Goal: Ask a question: Seek information or help from site administrators or community

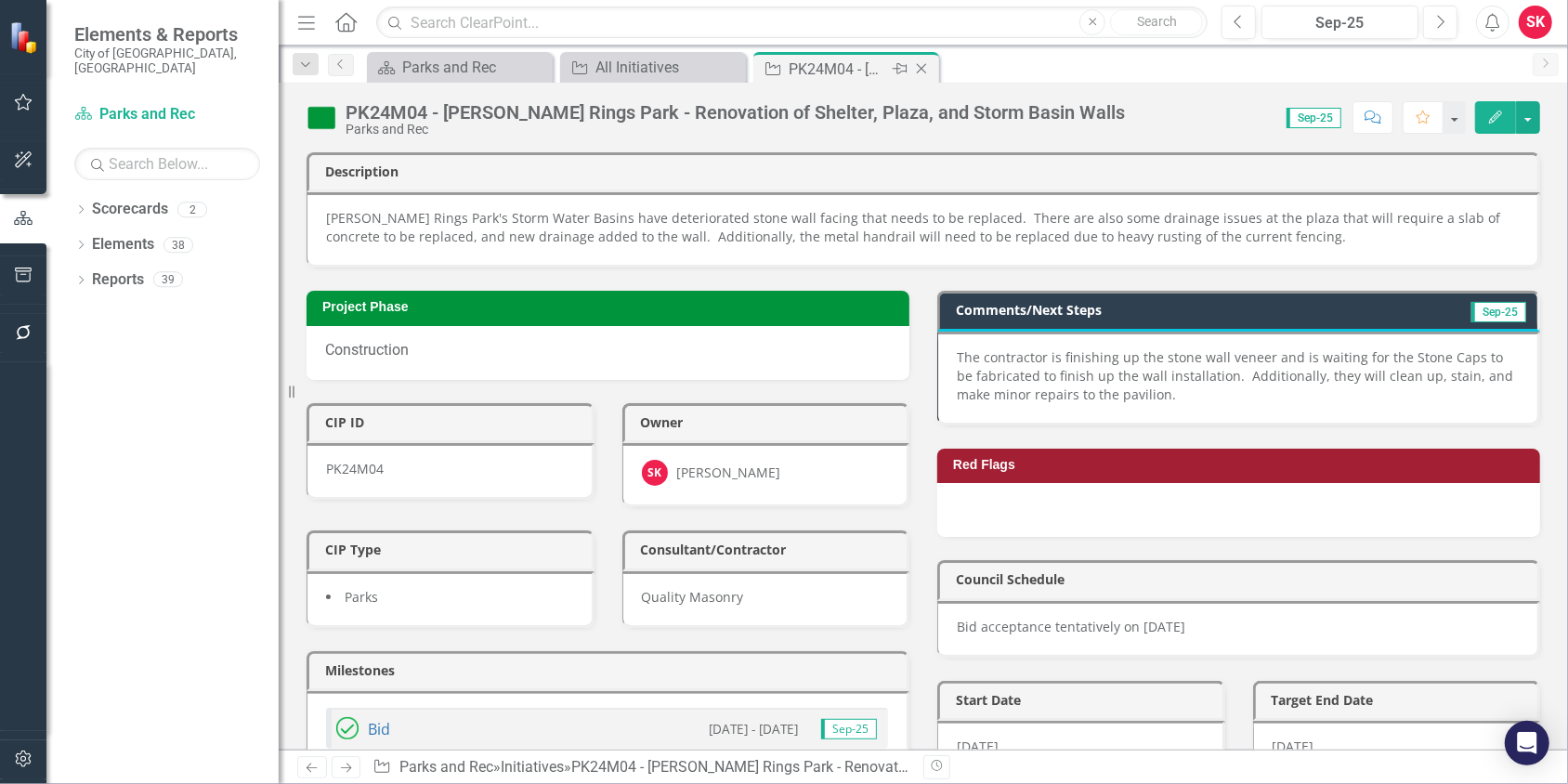
click at [922, 67] on icon "Close" at bounding box center [922, 69] width 19 height 15
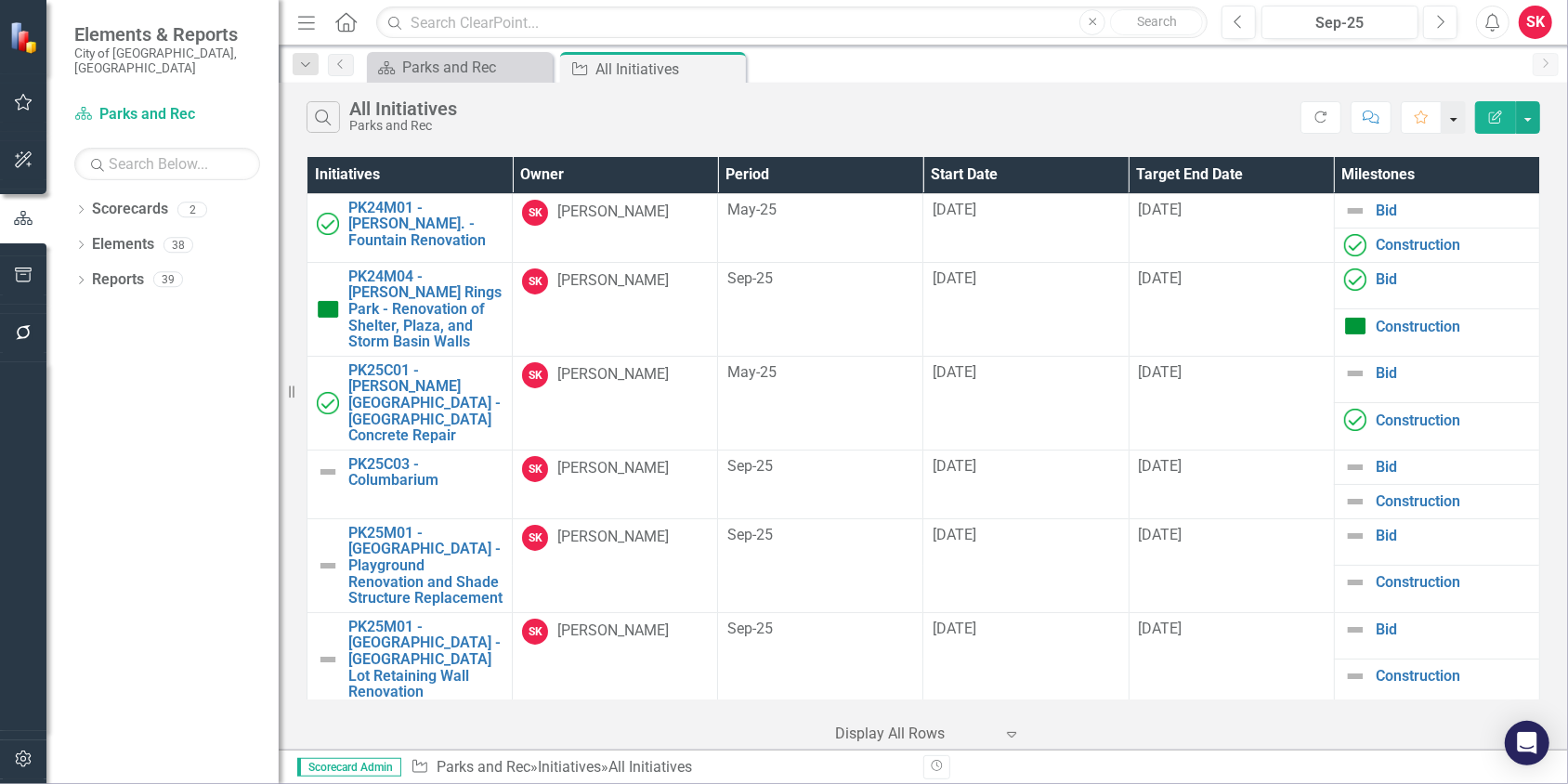
click at [1464, 120] on button "button" at bounding box center [1453, 118] width 24 height 32
click at [121, 233] on link "Elements" at bounding box center [123, 244] width 63 height 21
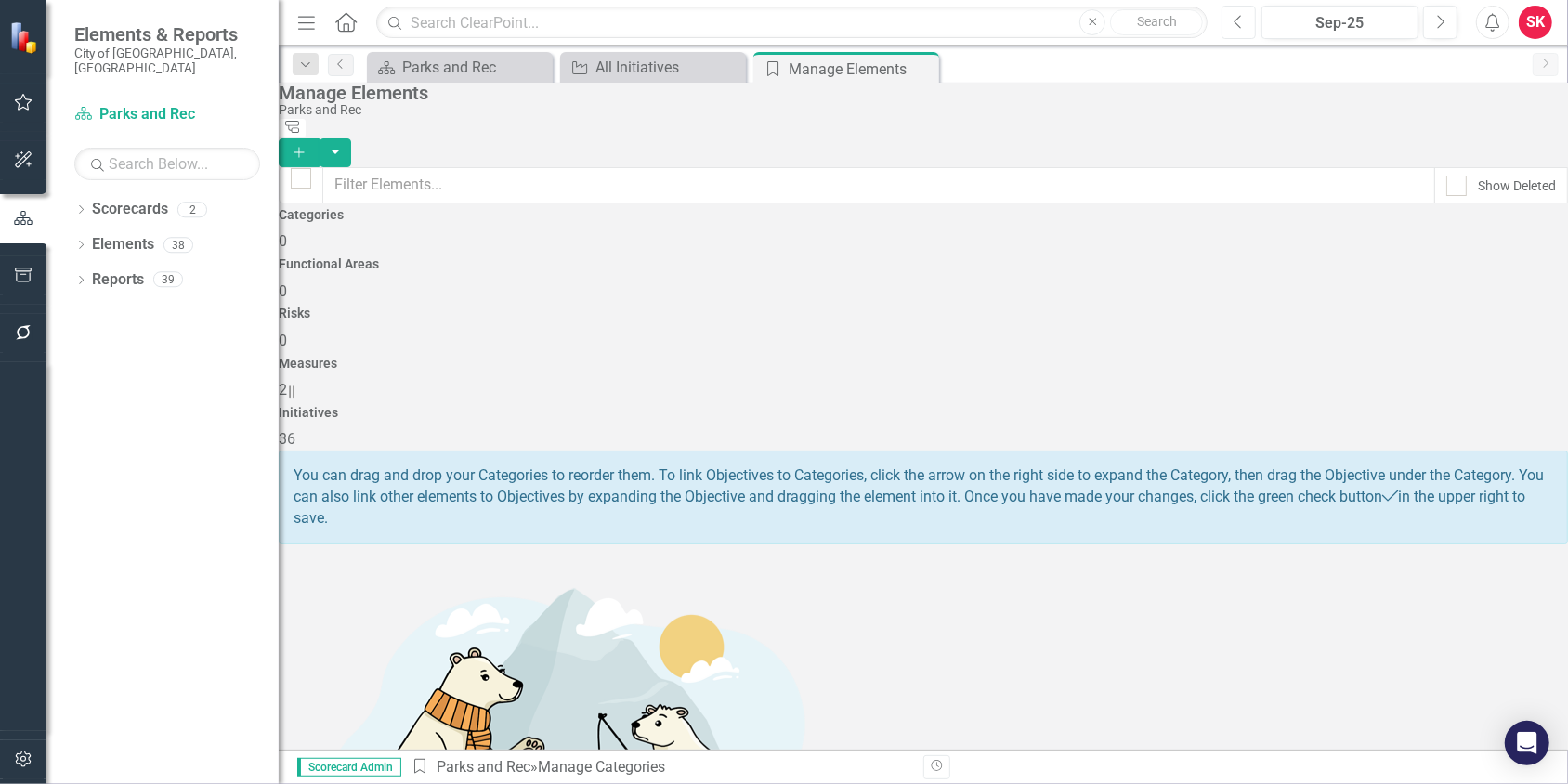
click at [1224, 22] on button "Previous" at bounding box center [1238, 22] width 34 height 33
click at [24, 165] on icon "button" at bounding box center [24, 159] width 20 height 15
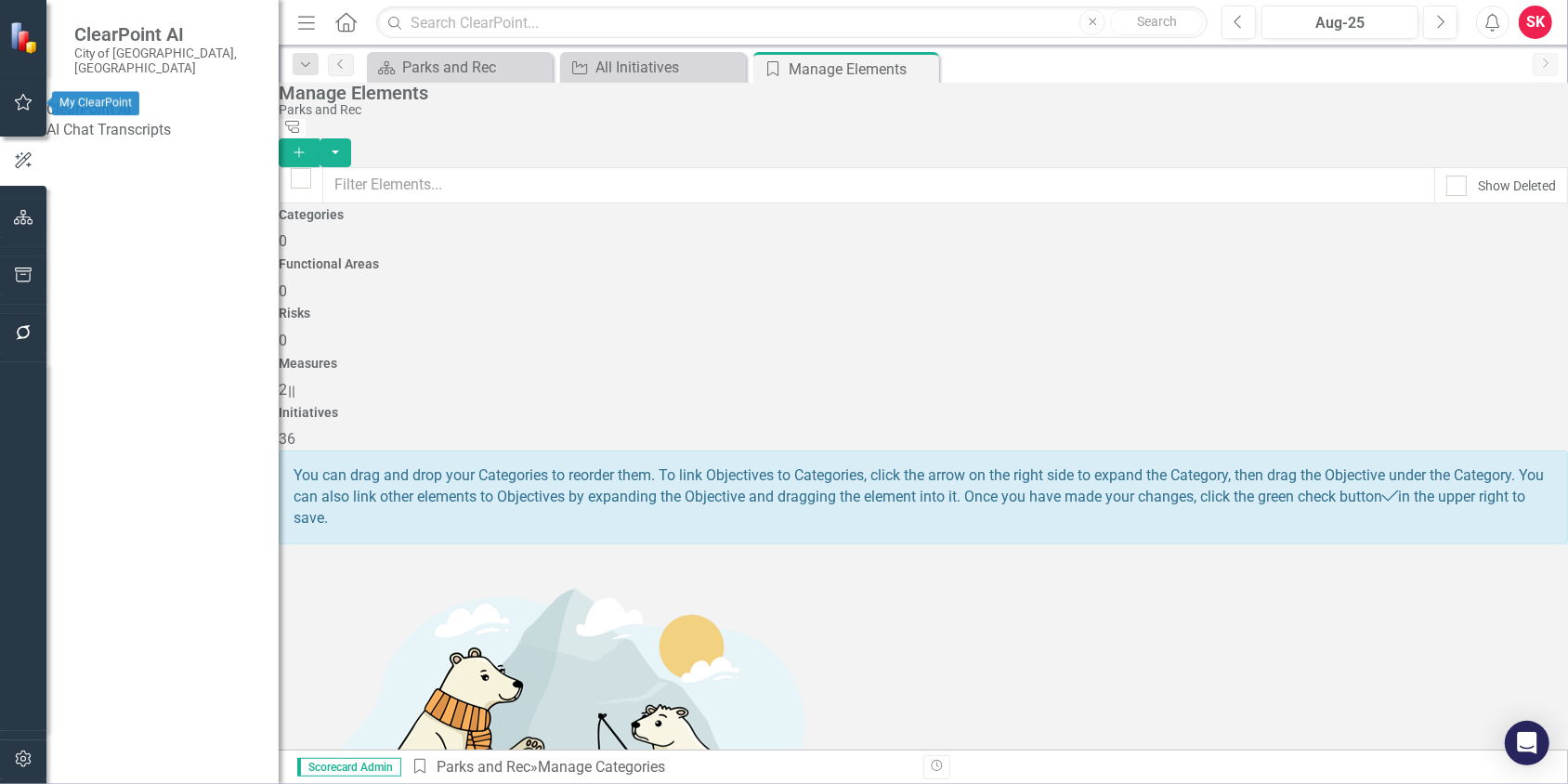
click at [27, 106] on icon "button" at bounding box center [24, 103] width 20 height 15
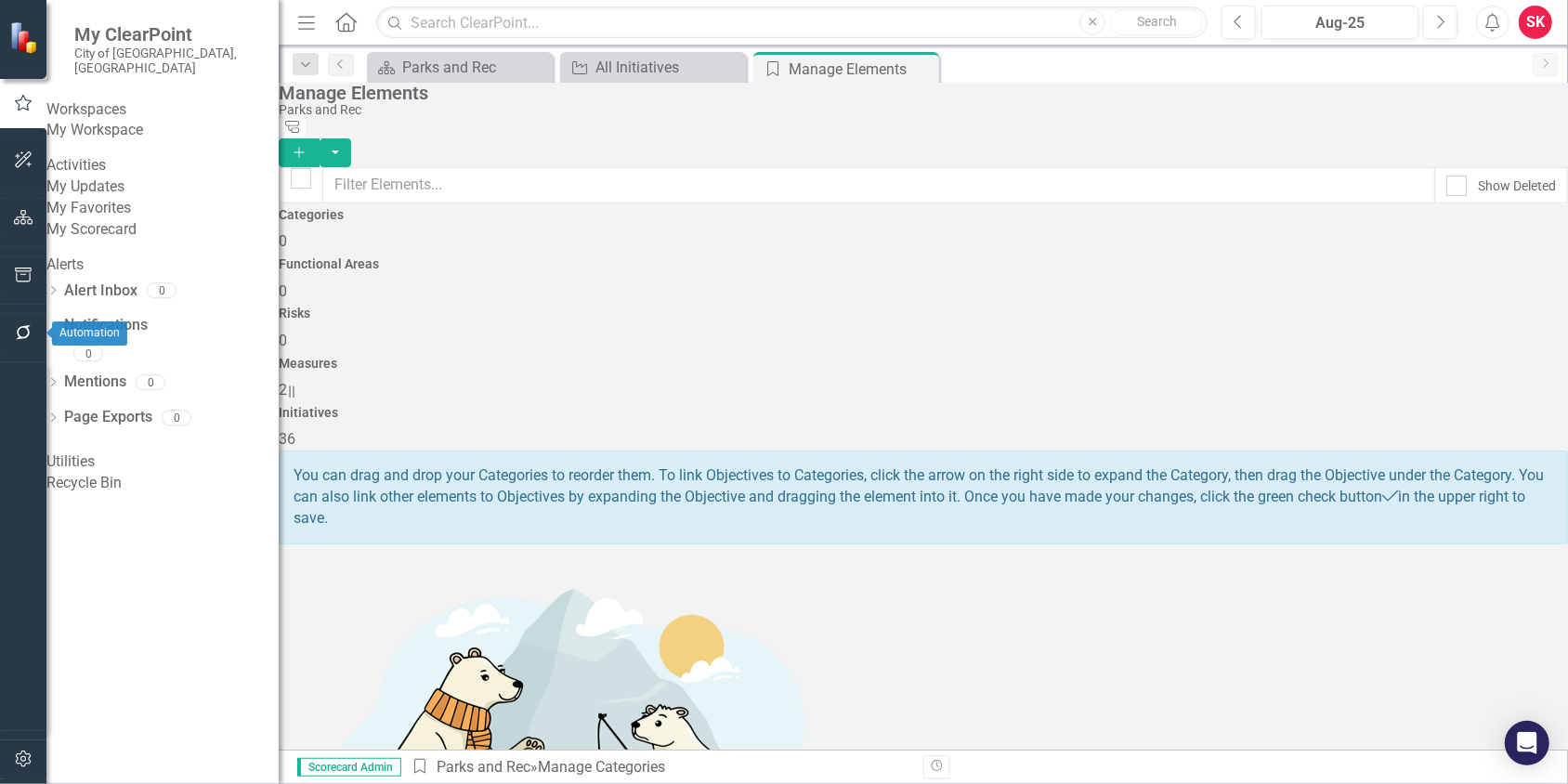
click at [23, 324] on button "button" at bounding box center [24, 333] width 42 height 39
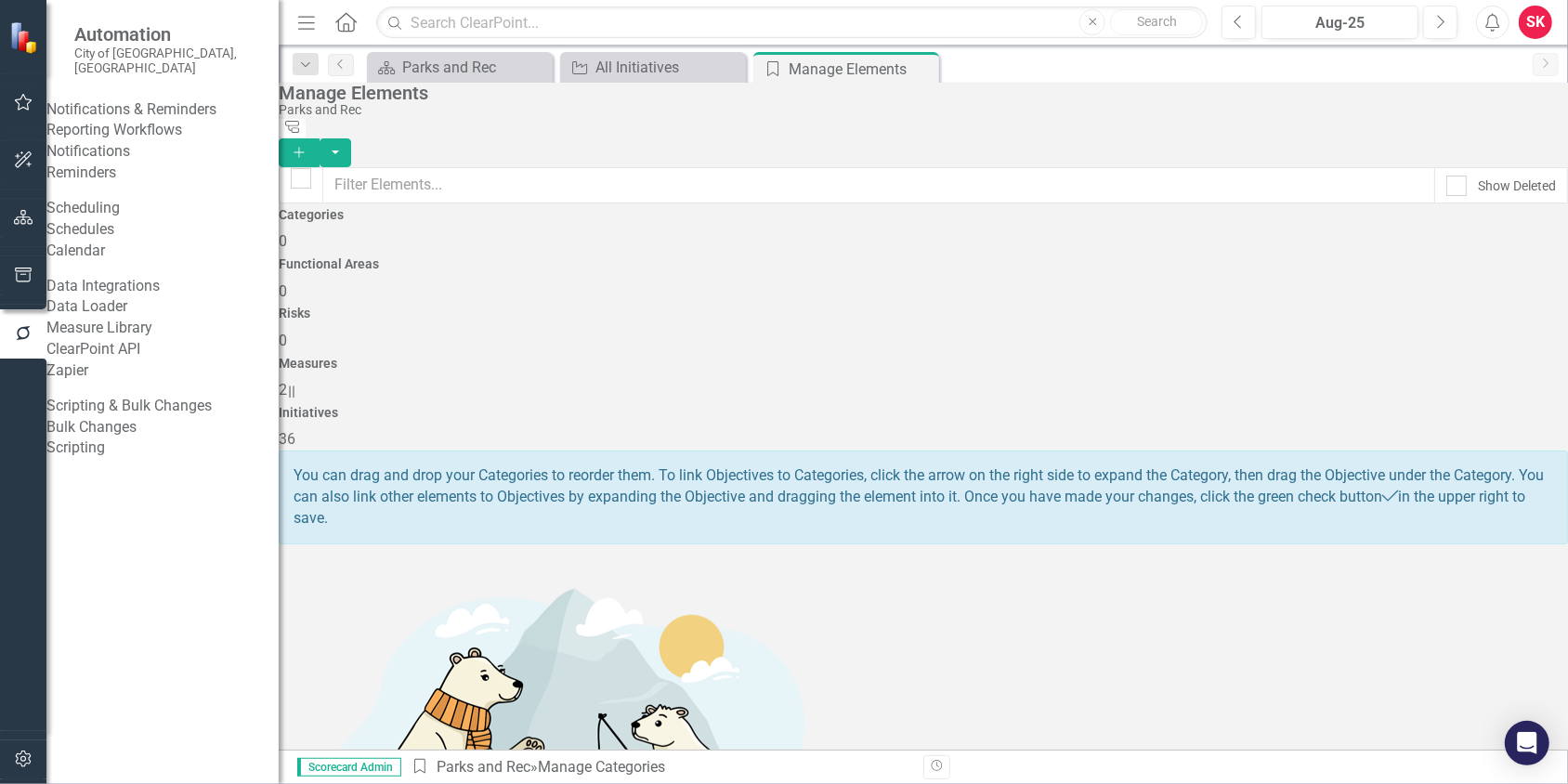
click at [122, 439] on link "Bulk Changes" at bounding box center [162, 427] width 233 height 21
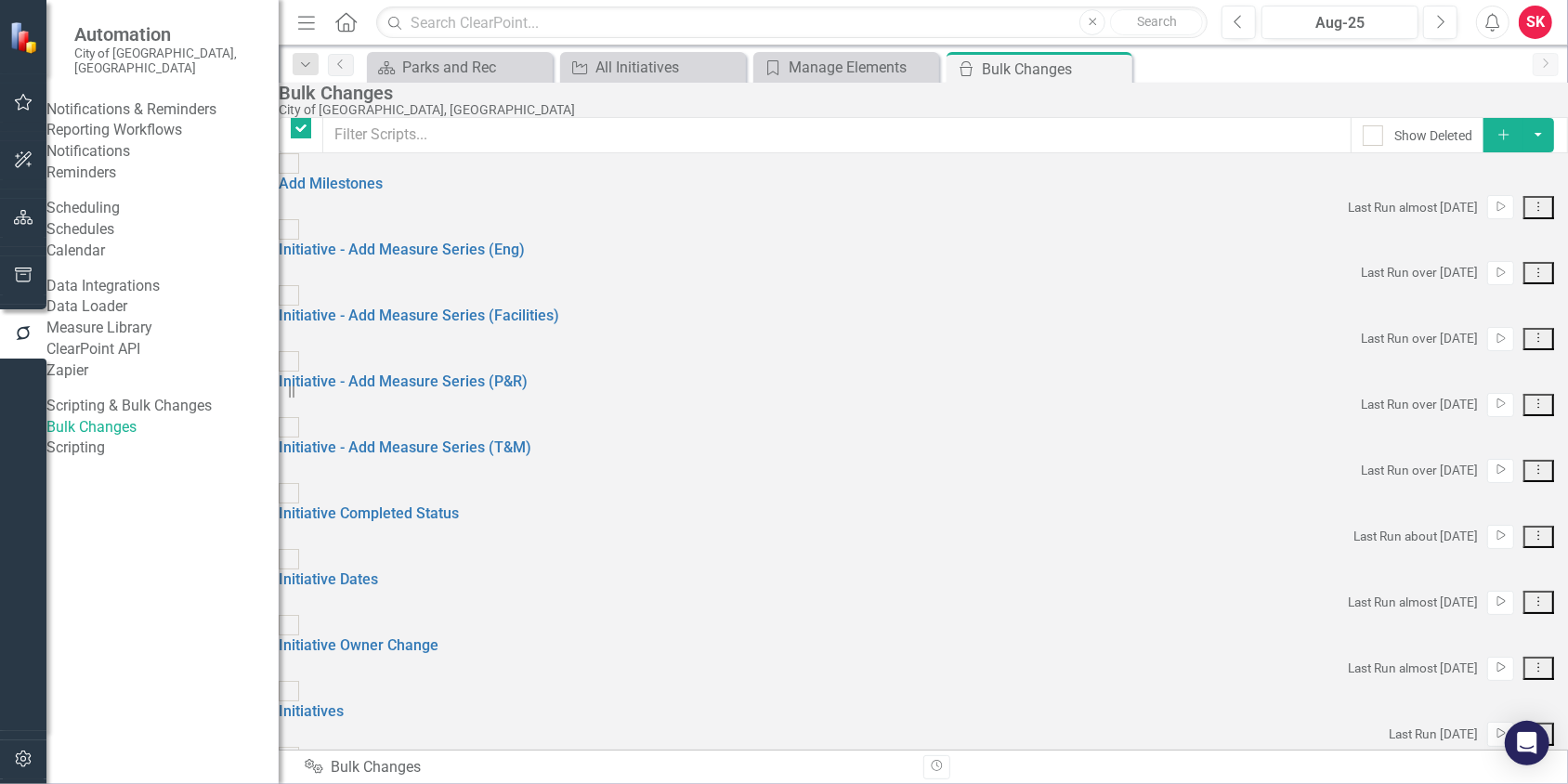
checkbox input "false"
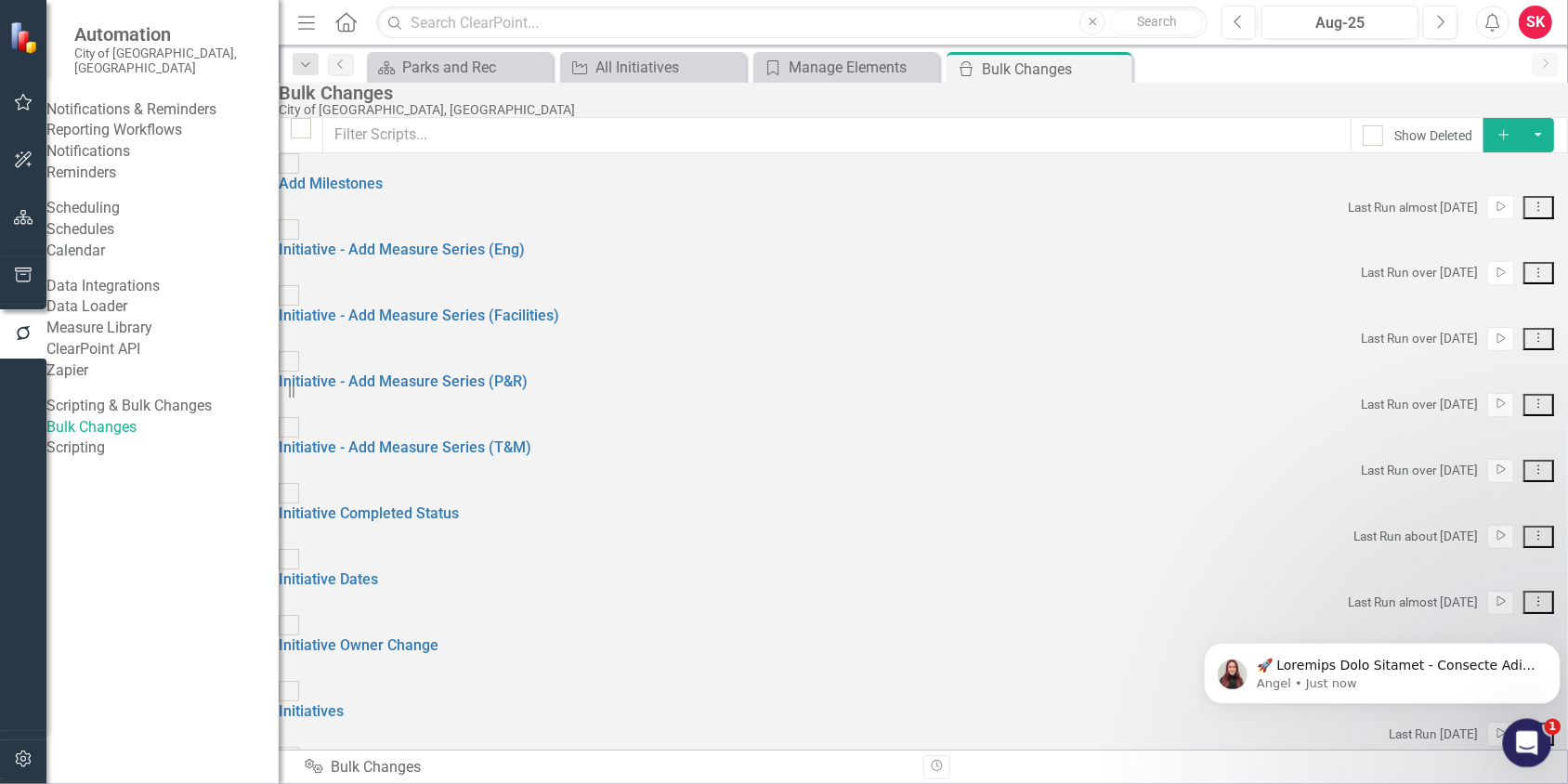
click at [1533, 742] on icon "Open Intercom Messenger" at bounding box center [1524, 740] width 30 height 30
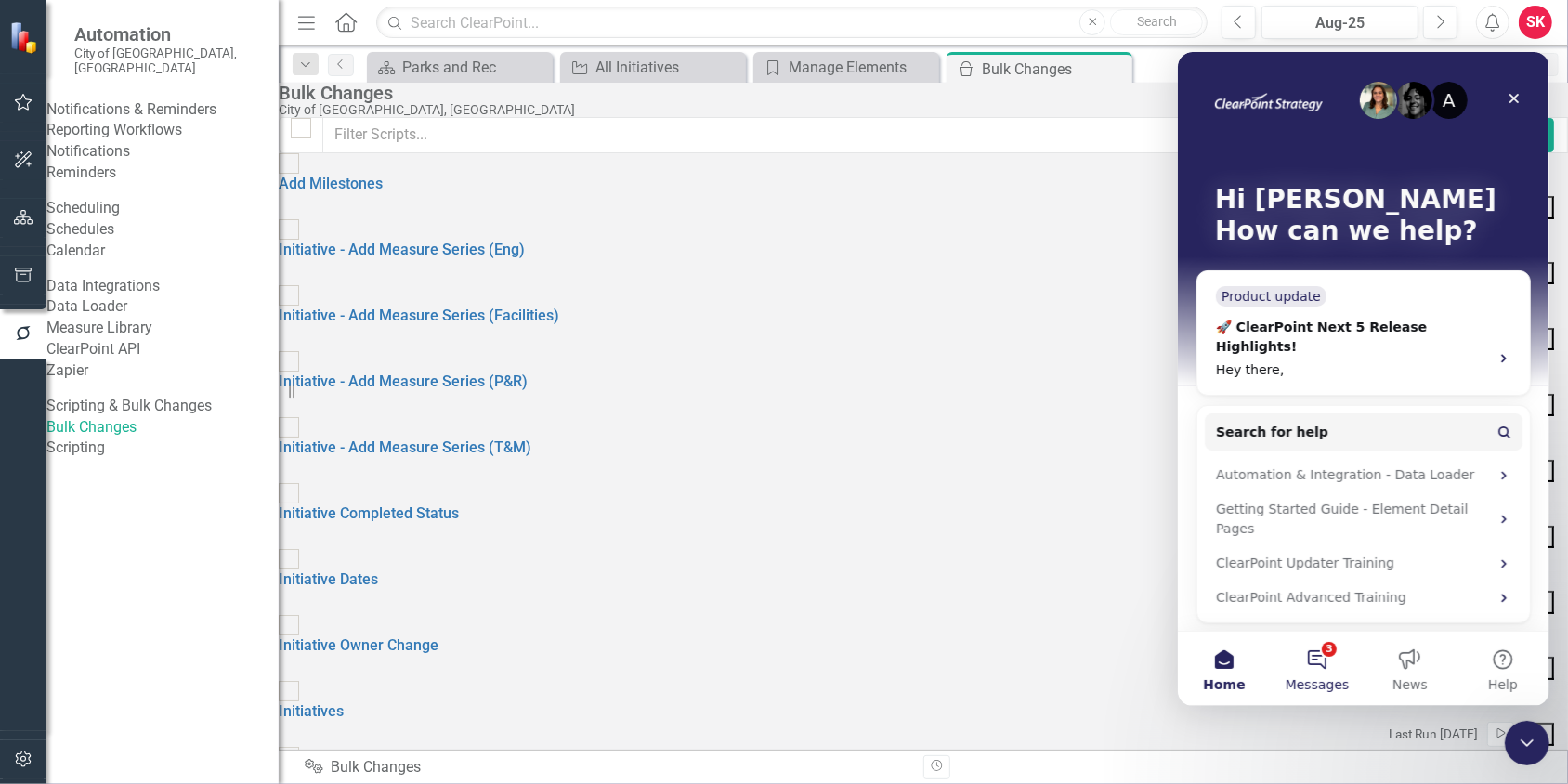
click at [1313, 677] on span "Messages" at bounding box center [1316, 683] width 64 height 13
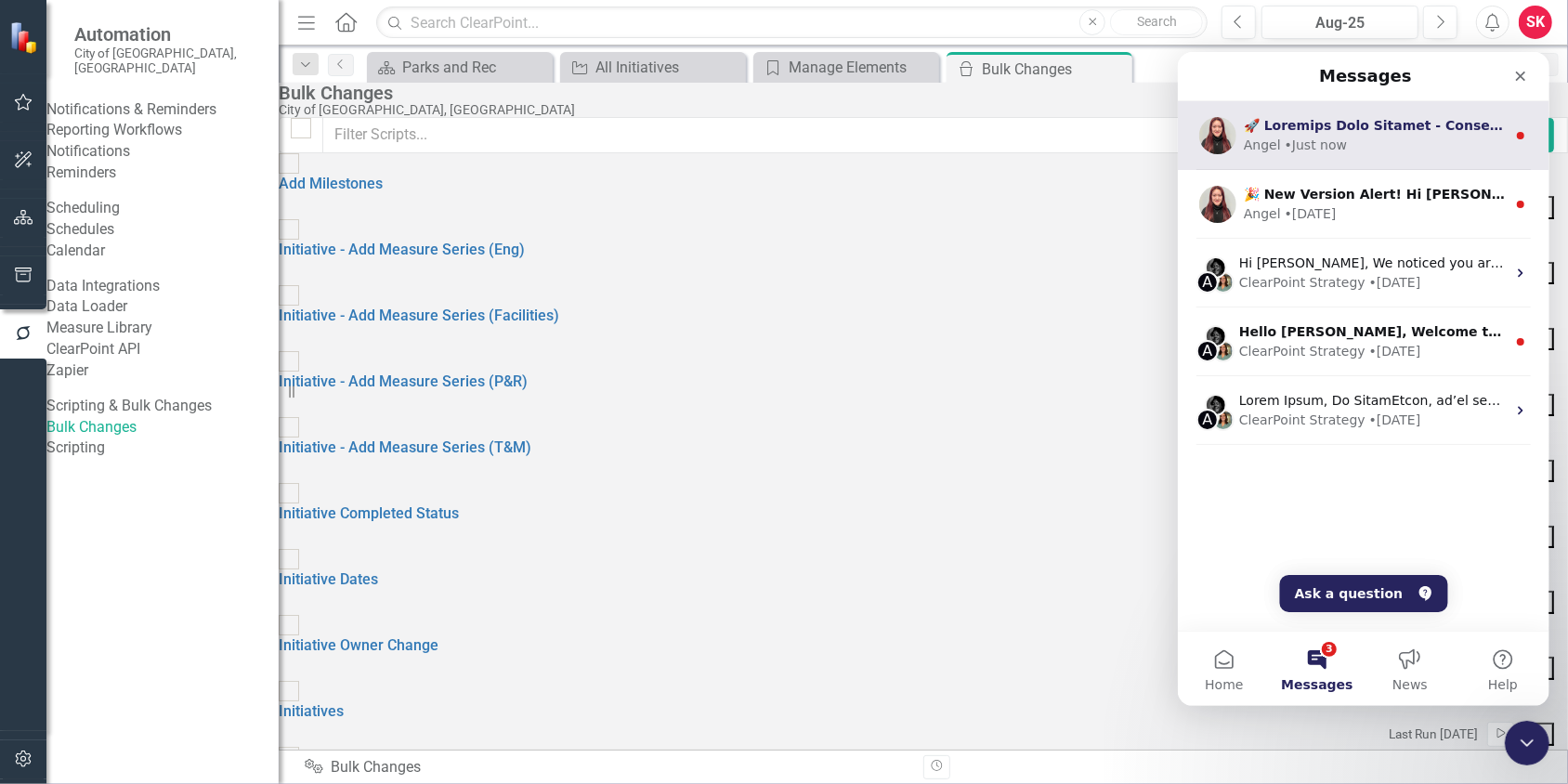
click at [1389, 140] on div "Angel • Just now" at bounding box center [1374, 144] width 262 height 20
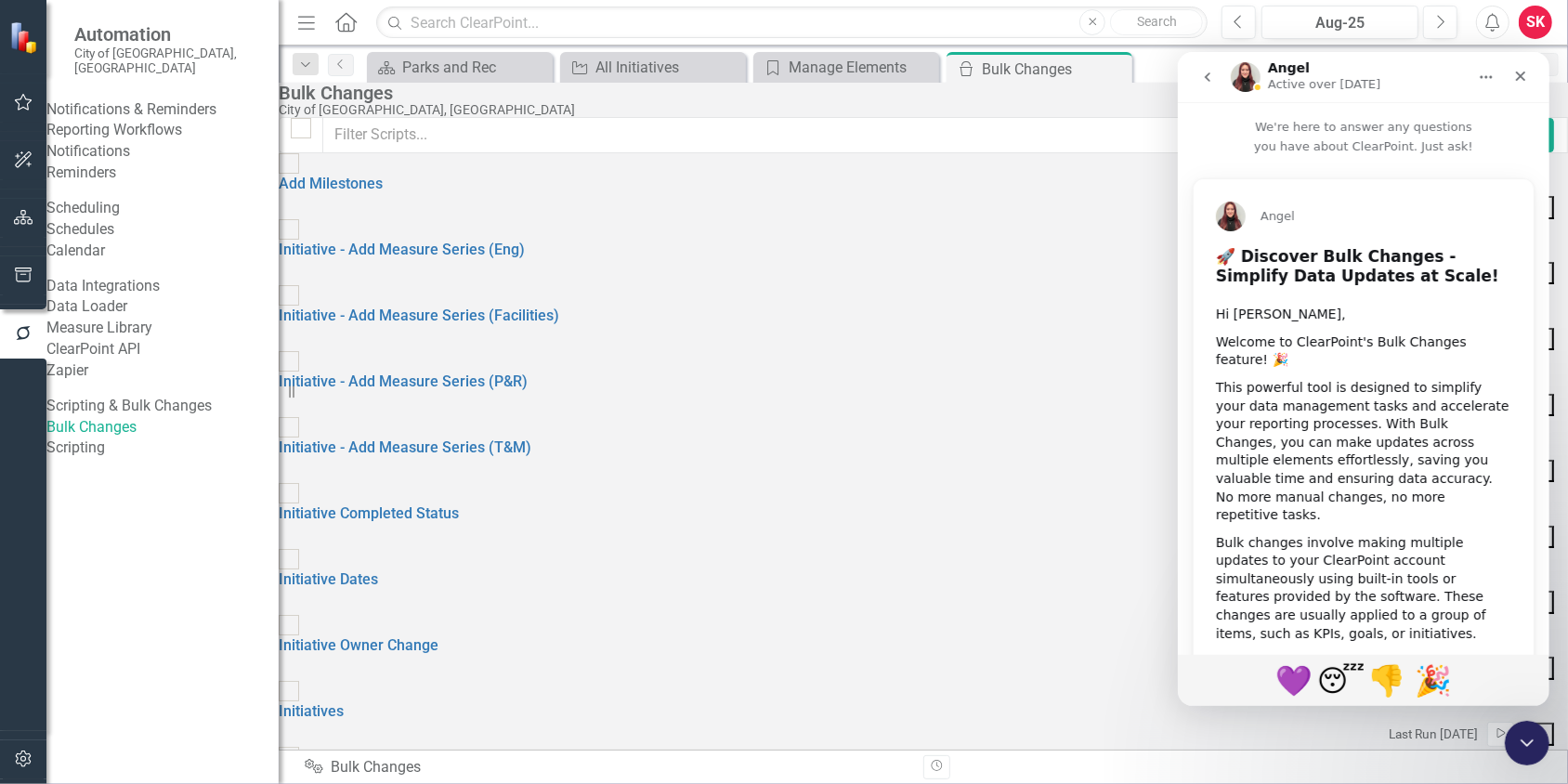
click at [1215, 76] on button "go back" at bounding box center [1206, 76] width 35 height 35
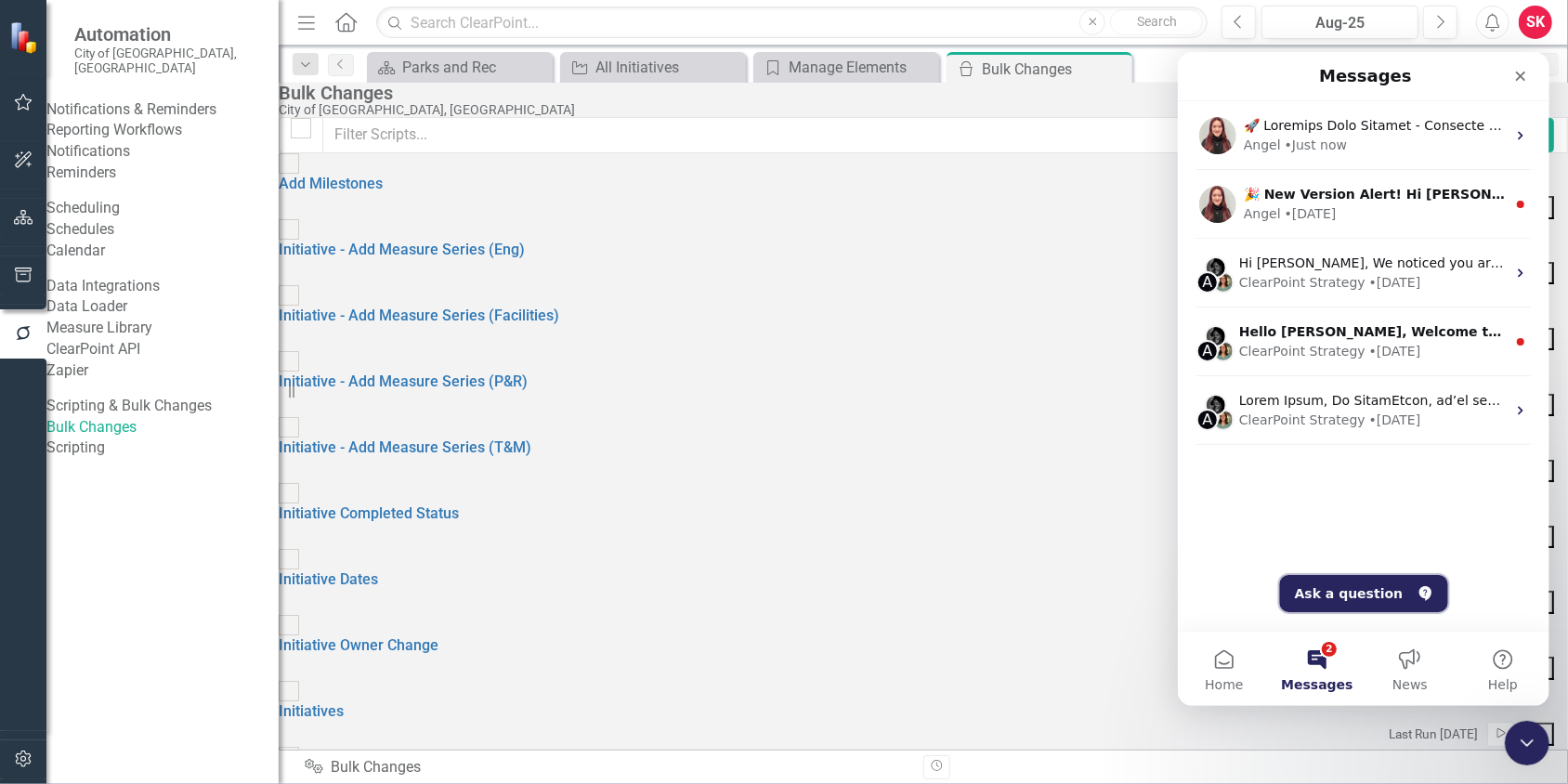
click at [1351, 600] on button "Ask a question" at bounding box center [1363, 591] width 168 height 37
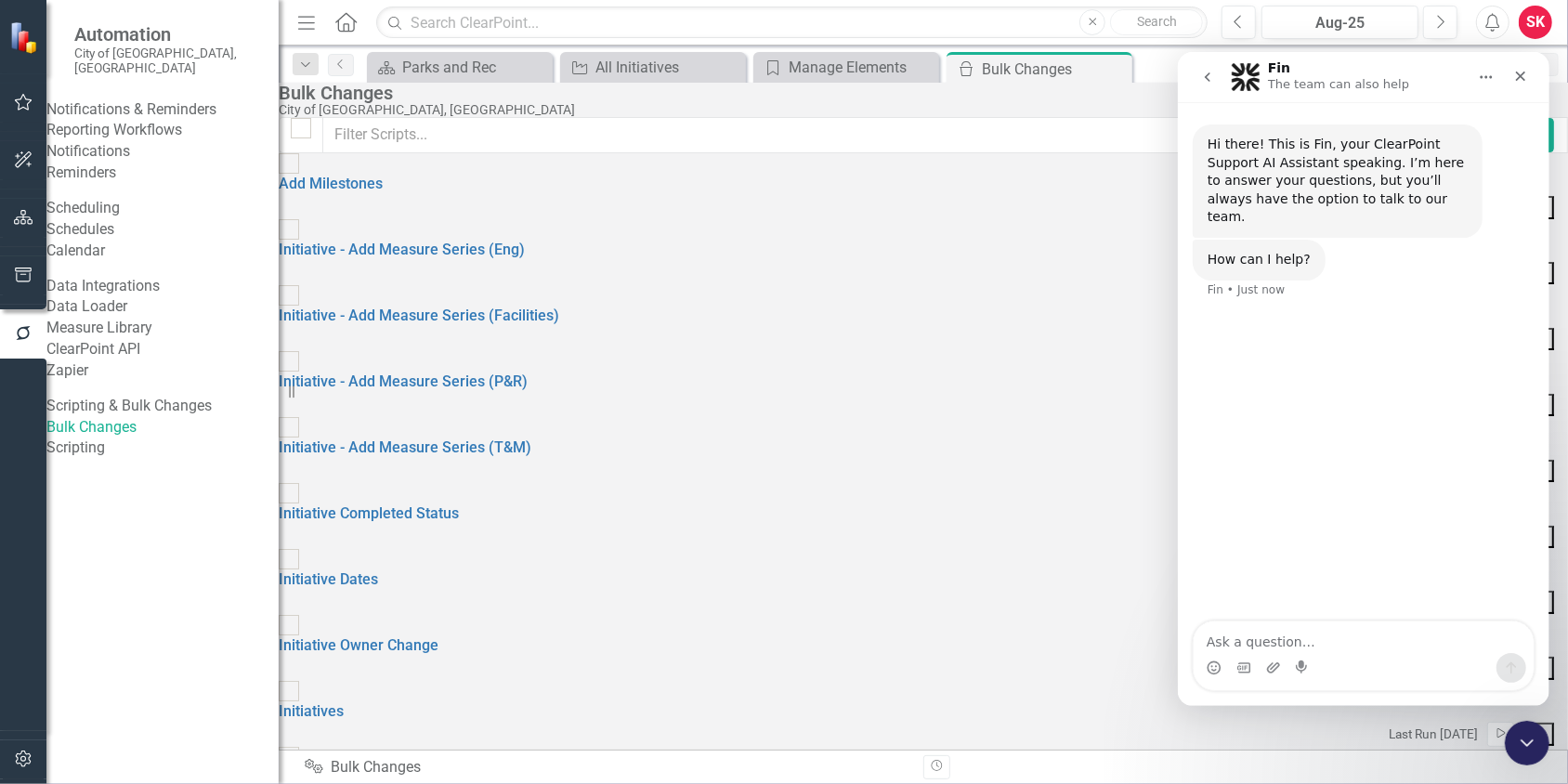
click at [1285, 638] on textarea "Ask a question…" at bounding box center [1363, 635] width 340 height 31
type textarea "trying to figure out how to copy my August Status and updates to September... b…"
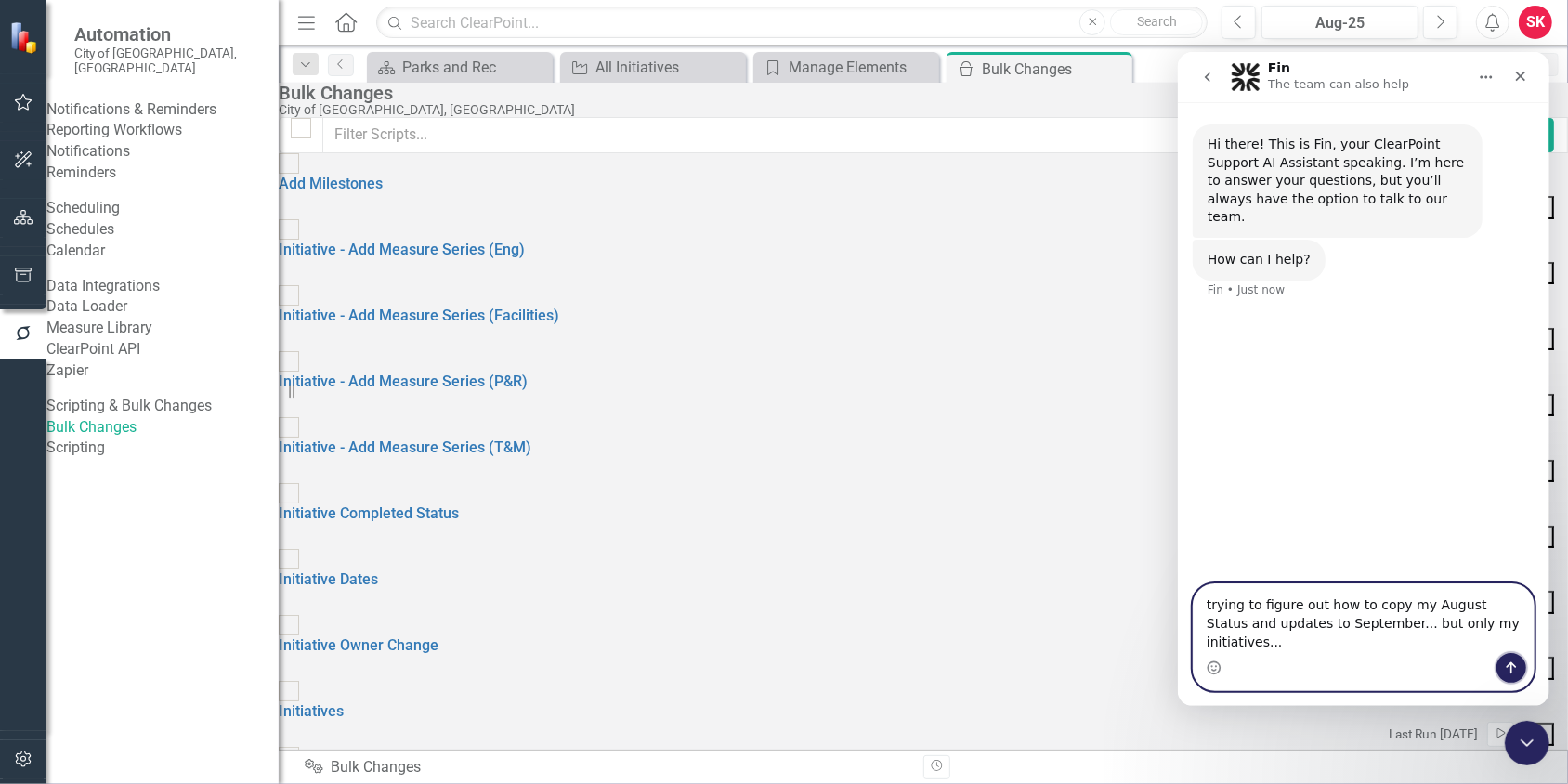
click at [1507, 662] on icon "Send a message…" at bounding box center [1511, 666] width 15 height 15
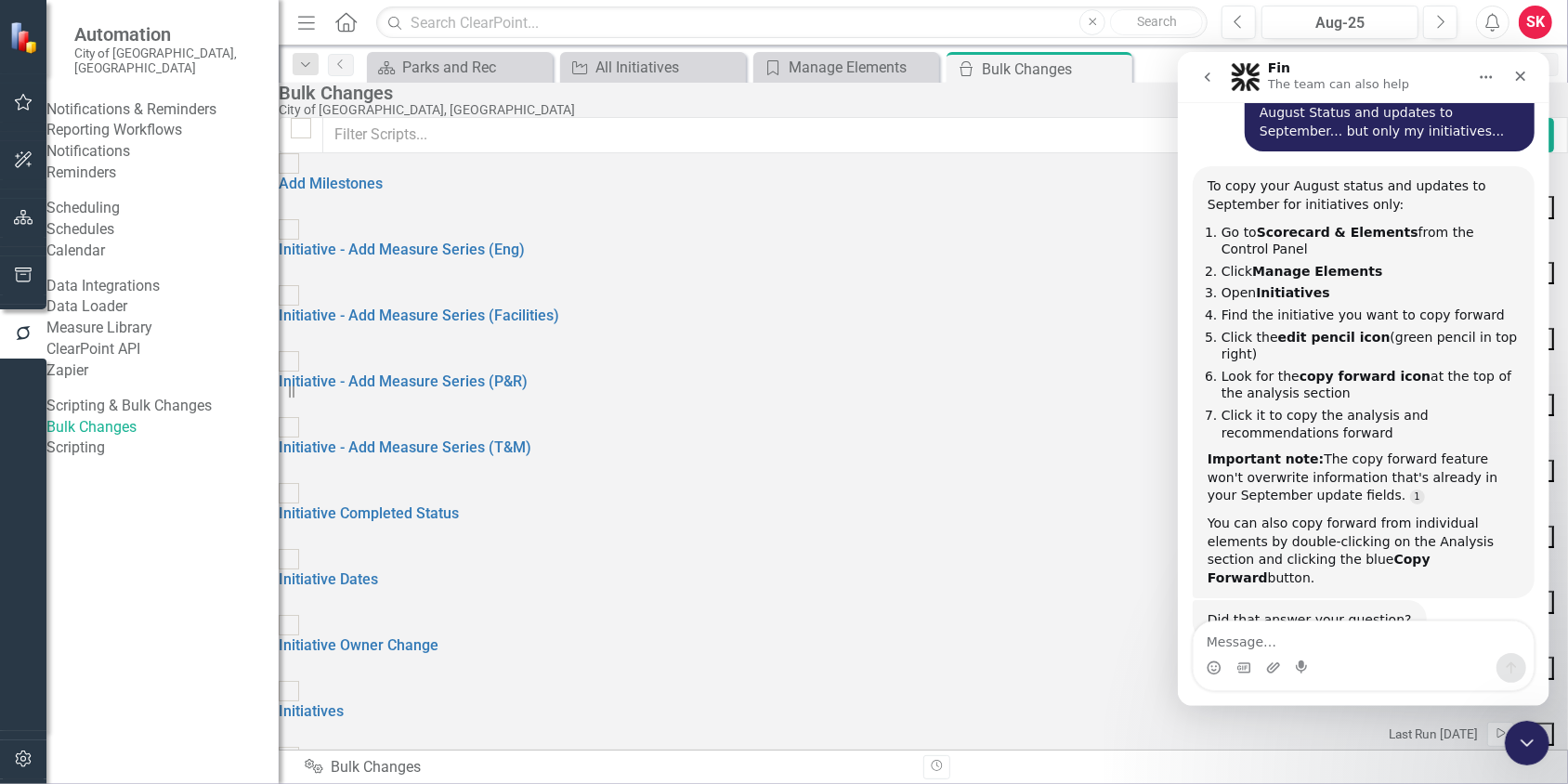
scroll to position [241, 0]
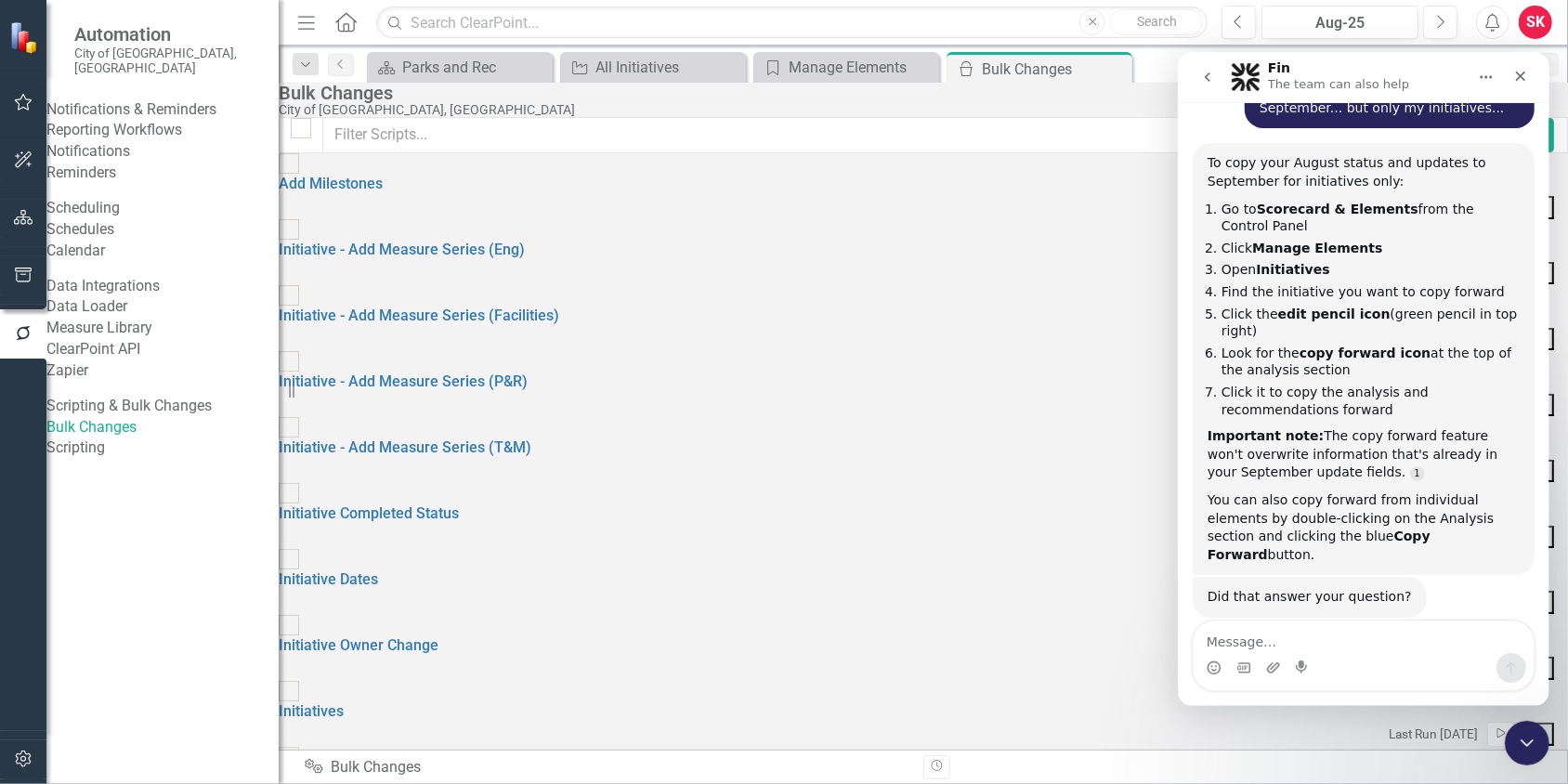
drag, startPoint x: 1389, startPoint y: 59, endPoint x: 1836, endPoint y: 77, distance: 447.4
click at [1549, 77] on html "Fin The team can also help Hi there! This is Fin, your ClearPoint Support AI As…" at bounding box center [1362, 378] width 371 height 654
click at [423, 57] on div "Parks and Rec" at bounding box center [463, 67] width 123 height 23
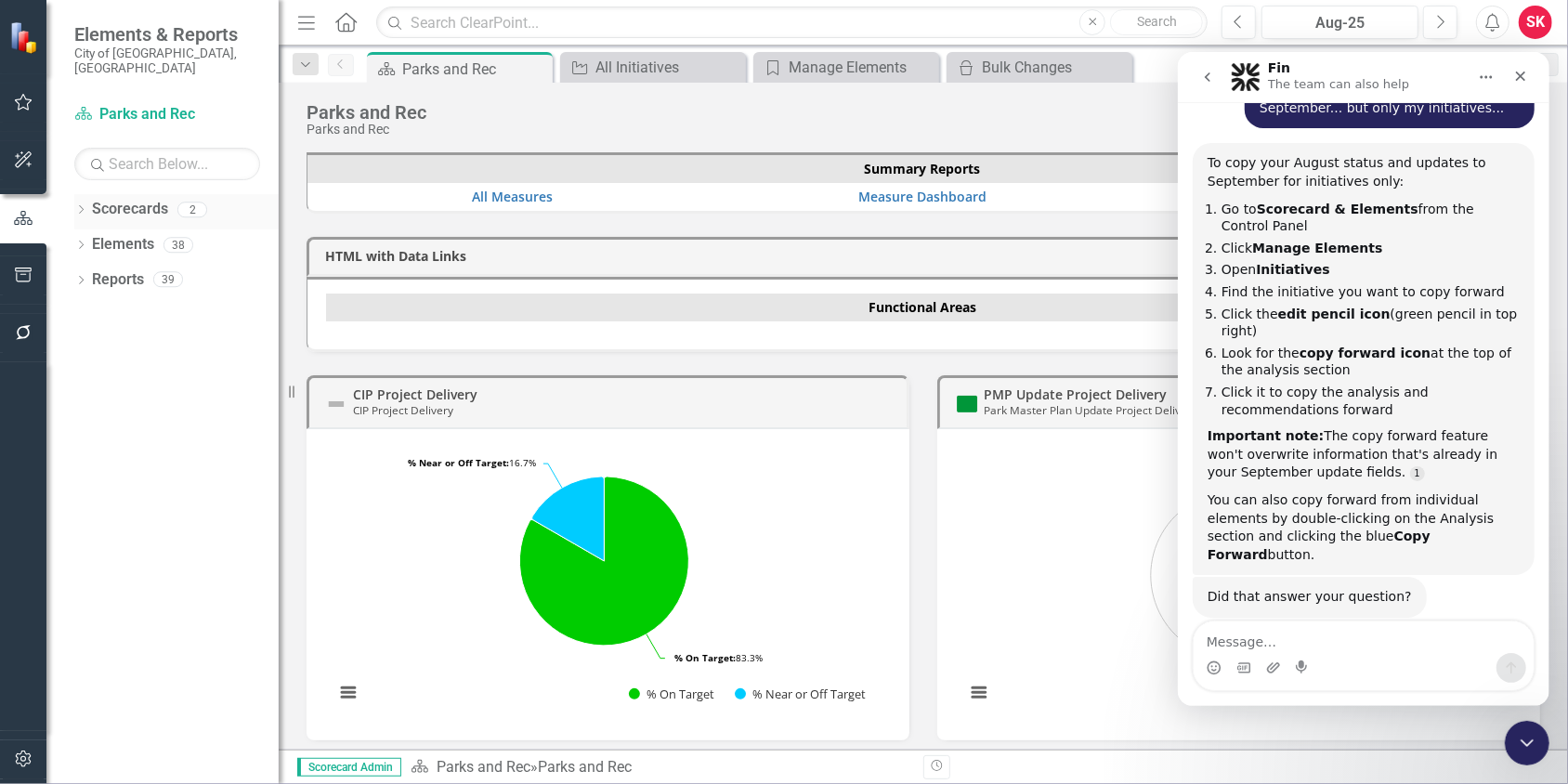
click at [139, 198] on link "Scorecards" at bounding box center [130, 209] width 76 height 21
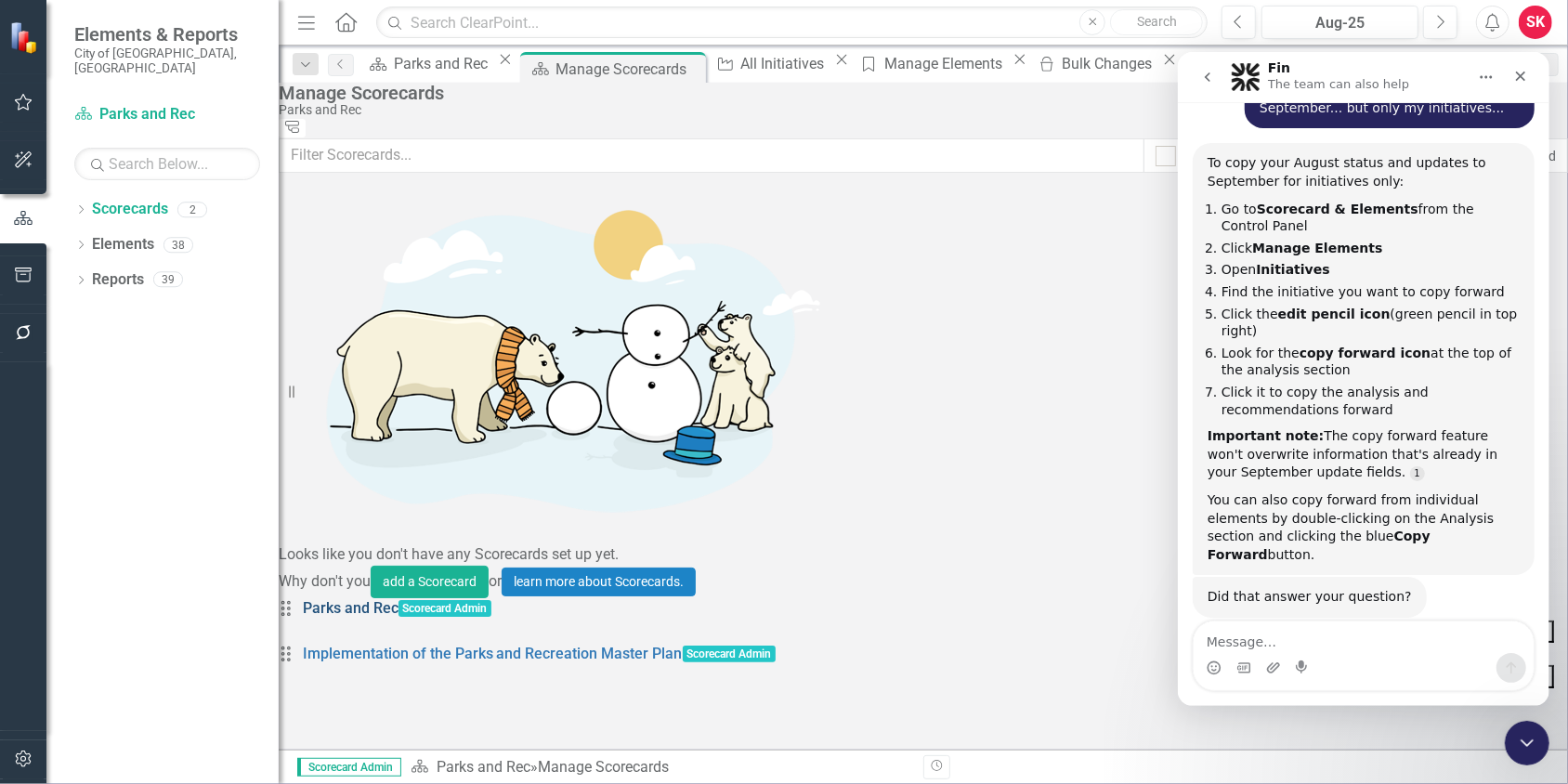
click at [399, 599] on link "Parks and Rec" at bounding box center [350, 607] width 96 height 18
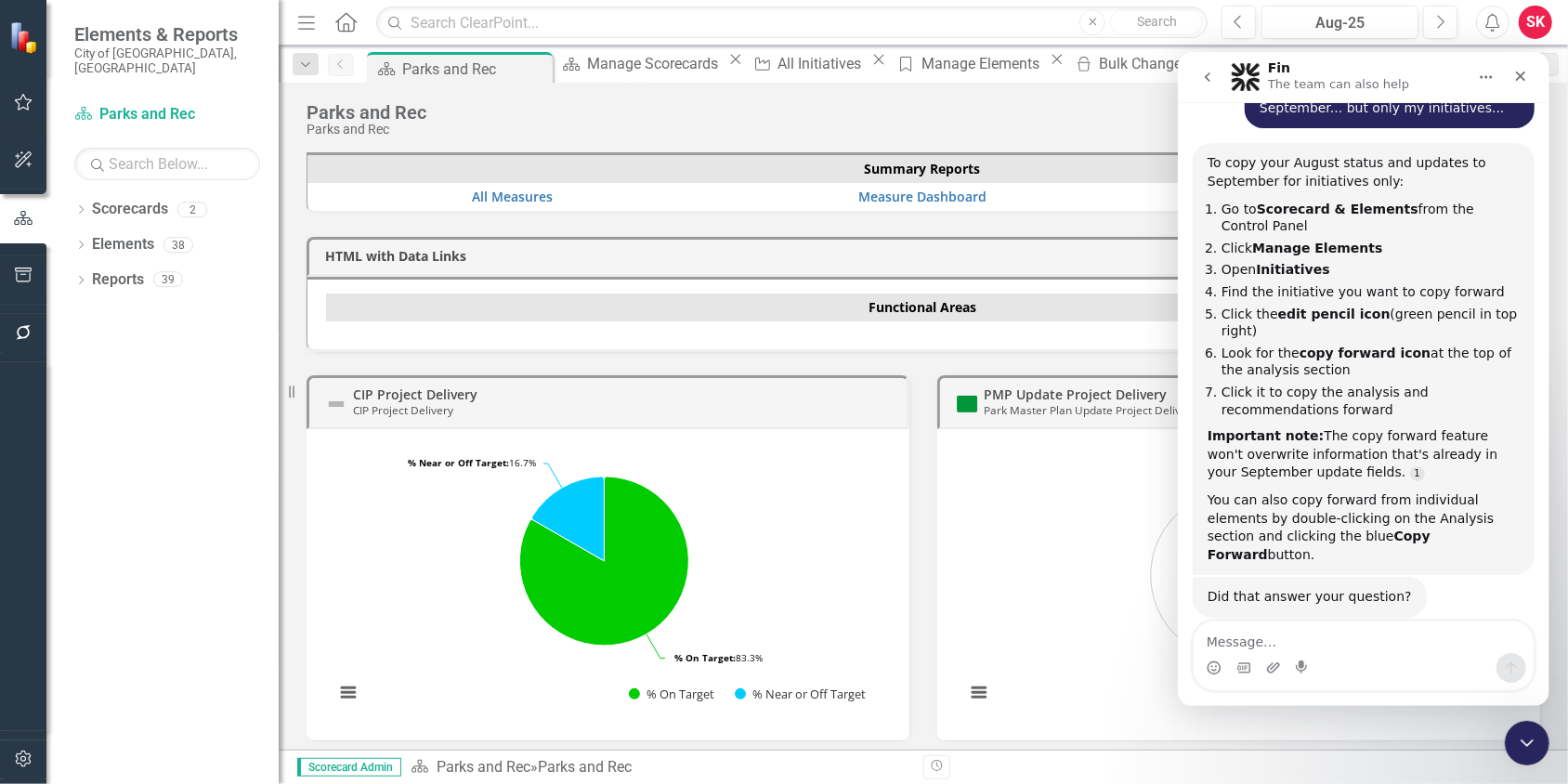
click at [1033, 224] on div "HTML with Data Links Functional Areas" at bounding box center [923, 283] width 1261 height 139
click at [1207, 73] on icon "go back" at bounding box center [1207, 76] width 6 height 9
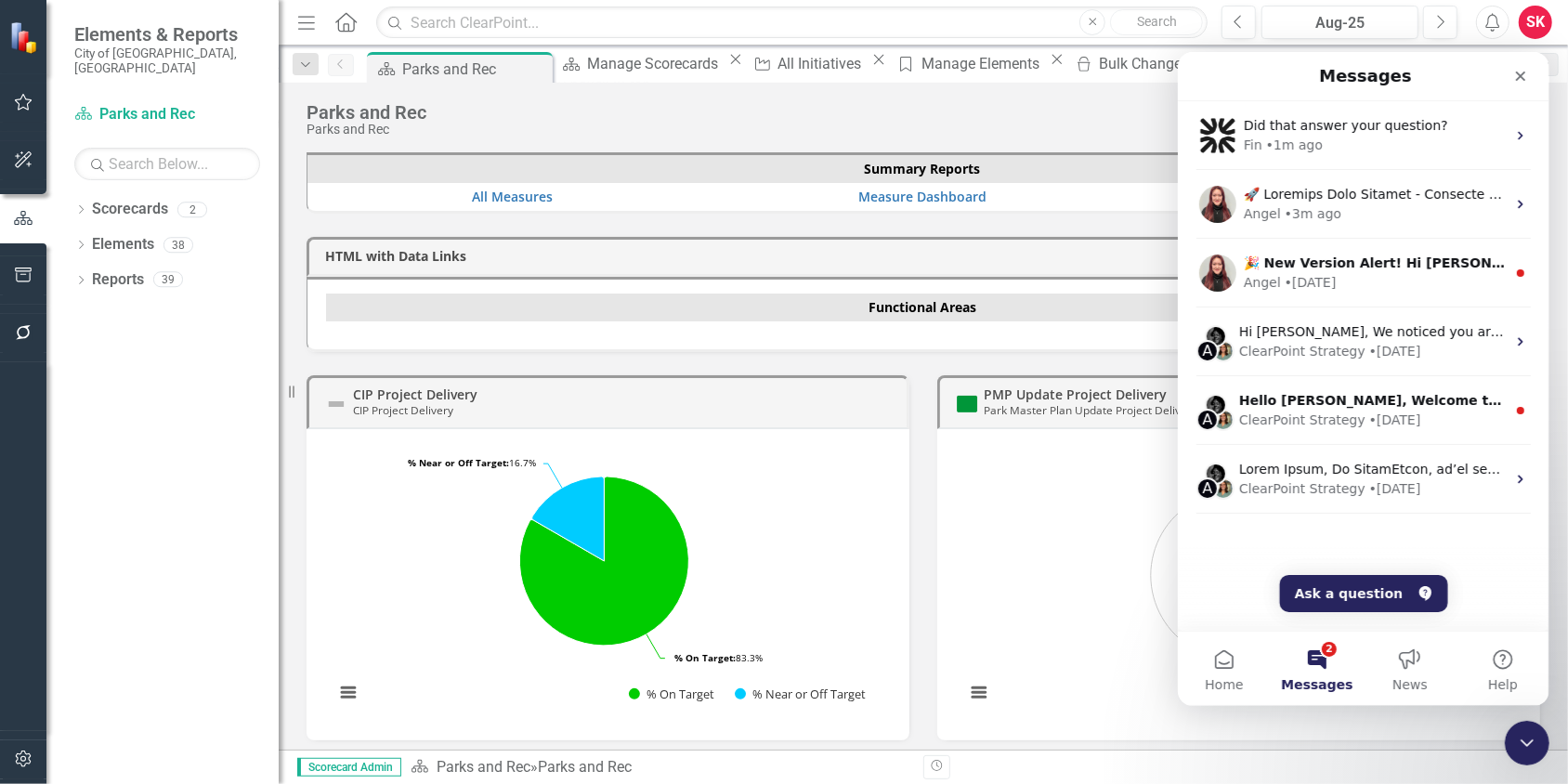
scroll to position [241, 0]
click at [1514, 83] on div "Close" at bounding box center [1520, 75] width 33 height 33
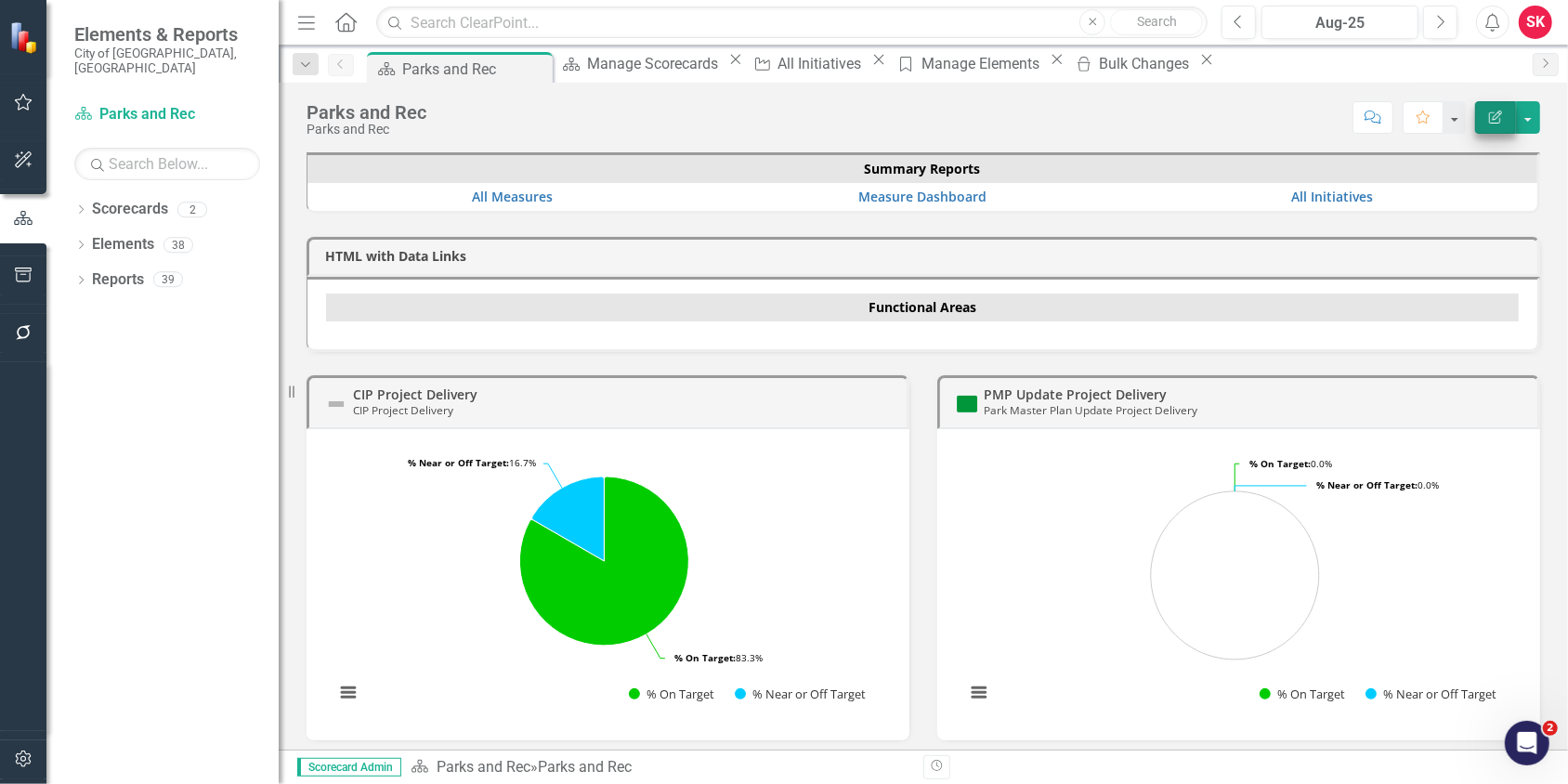
scroll to position [0, 0]
click at [1316, 194] on link "All Initiatives" at bounding box center [1332, 196] width 82 height 18
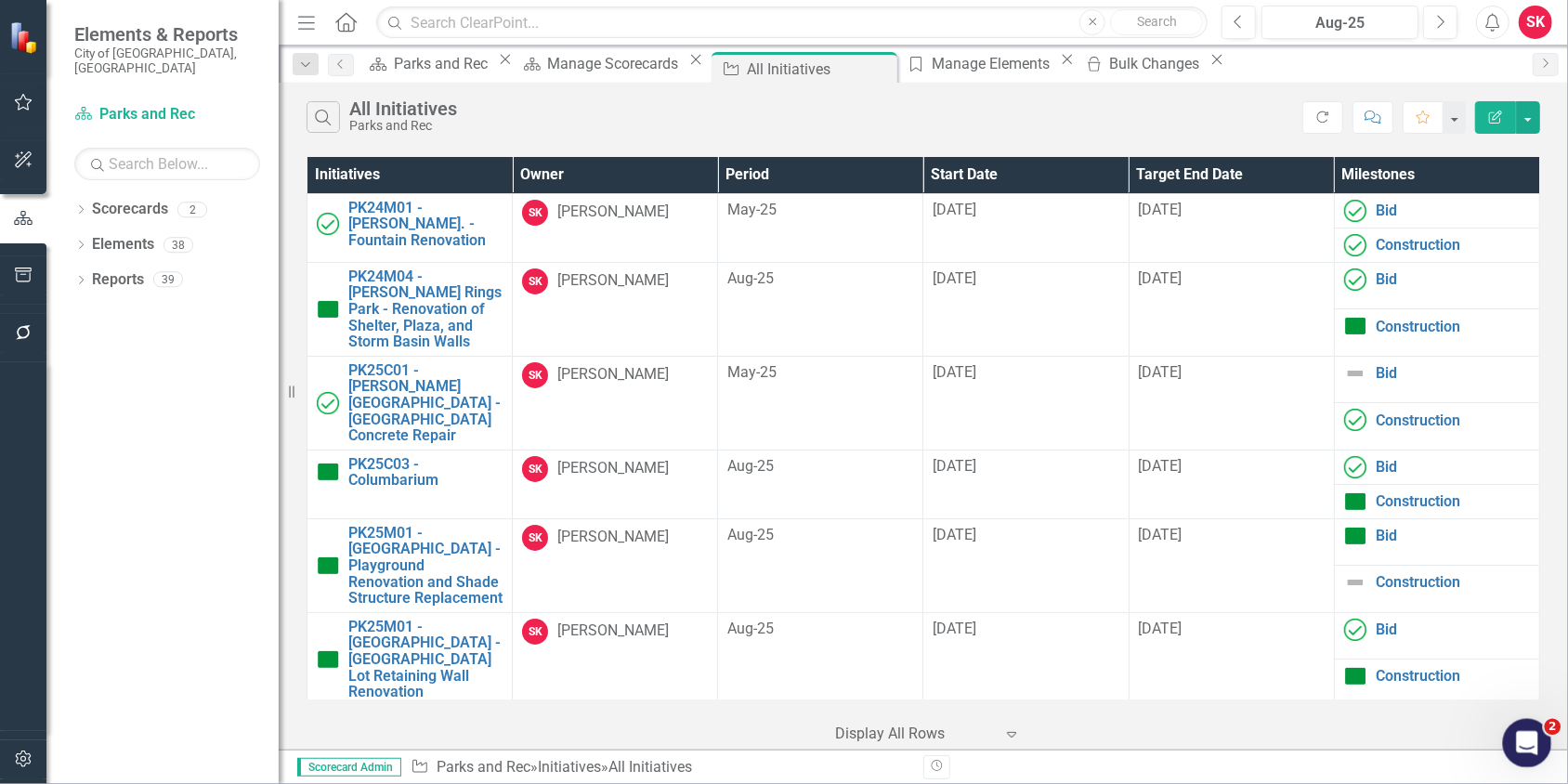
click at [1525, 740] on icon "Open Intercom Messenger" at bounding box center [1524, 740] width 30 height 30
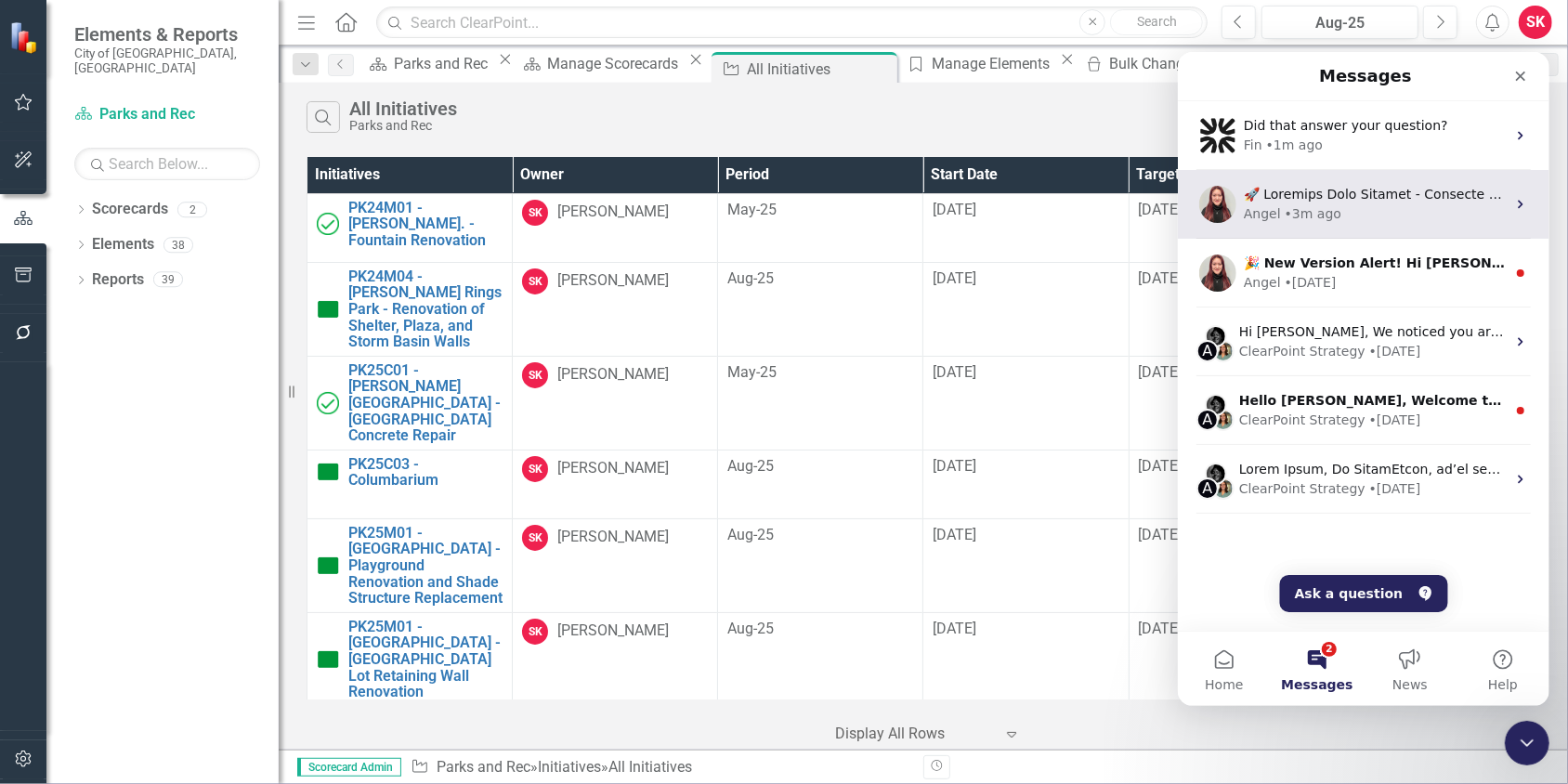
click at [1339, 180] on div "Angel • 3m ago" at bounding box center [1362, 203] width 371 height 68
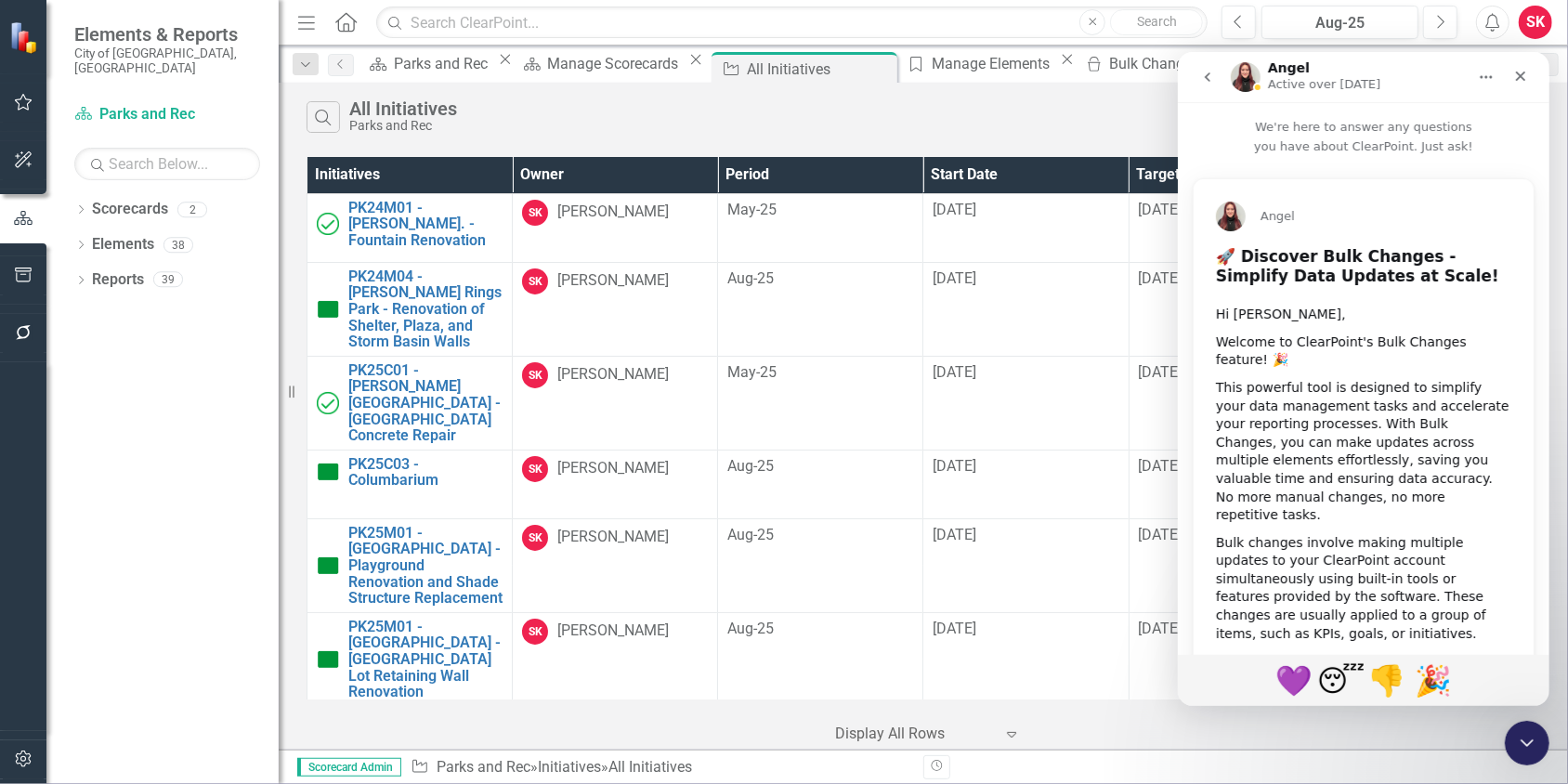
click at [1206, 75] on icon "go back" at bounding box center [1207, 76] width 6 height 9
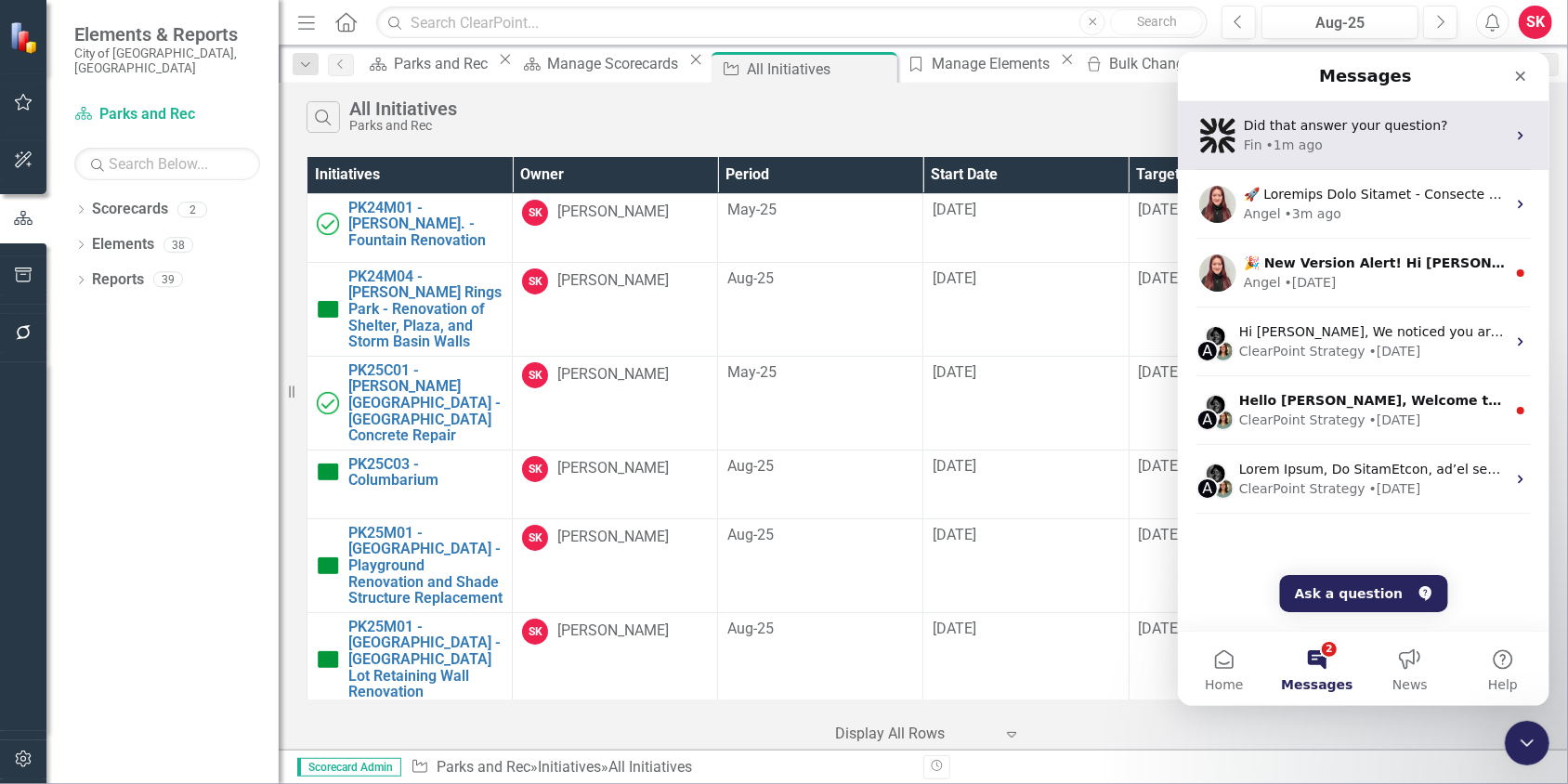
click at [1310, 130] on span "Did that answer your question?" at bounding box center [1345, 124] width 204 height 15
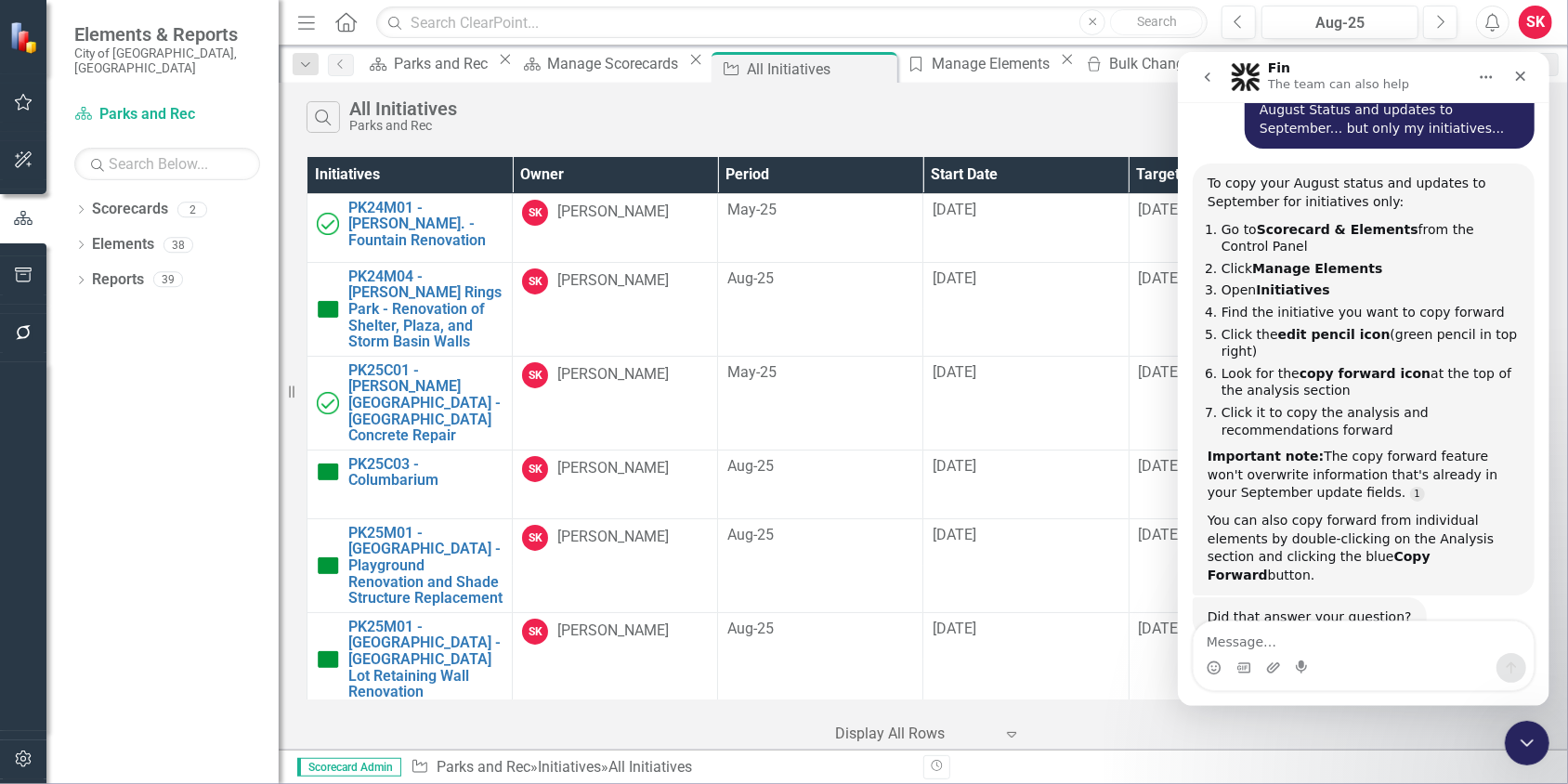
scroll to position [241, 0]
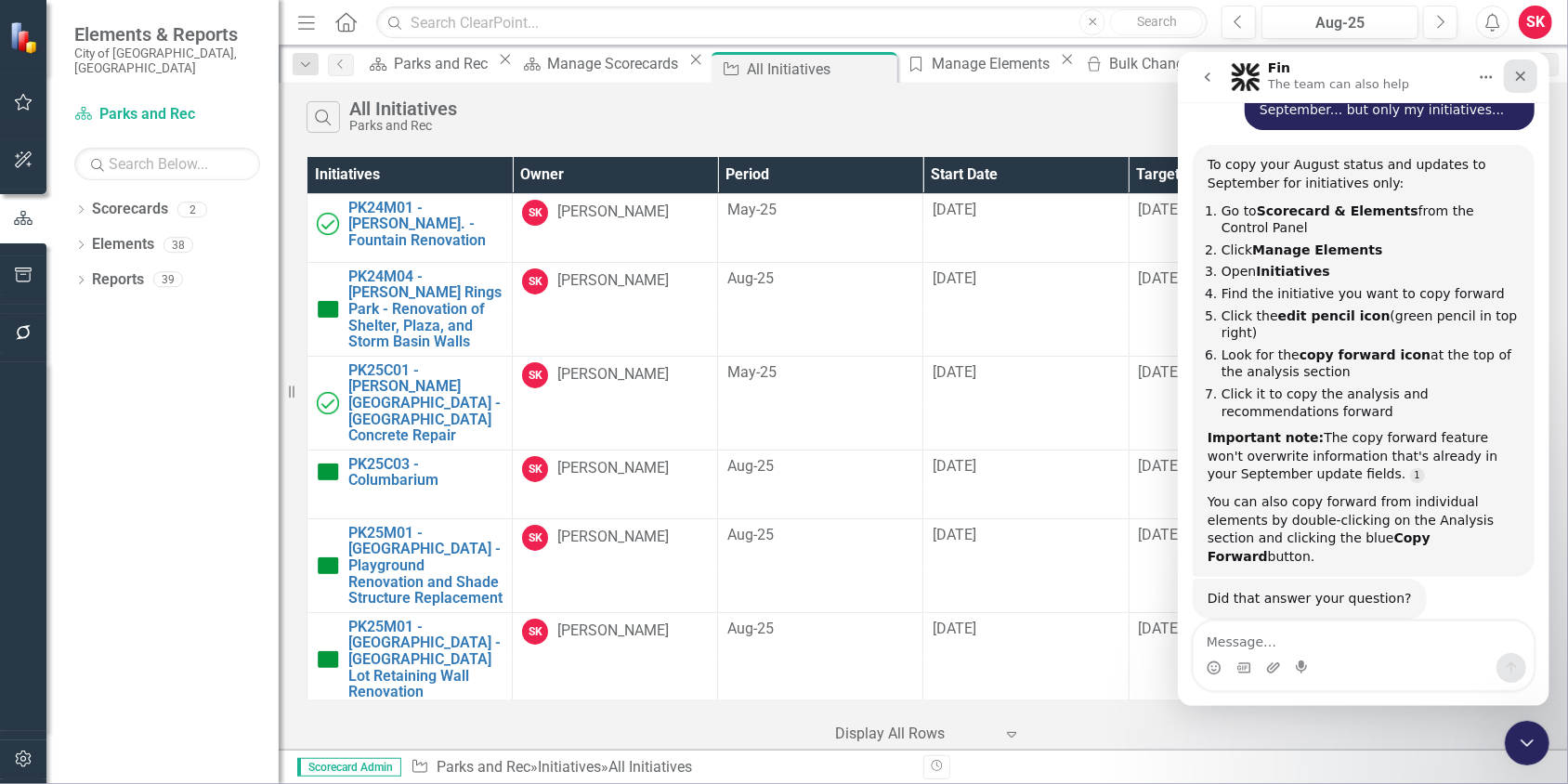
click at [1523, 76] on icon "Close" at bounding box center [1520, 75] width 15 height 15
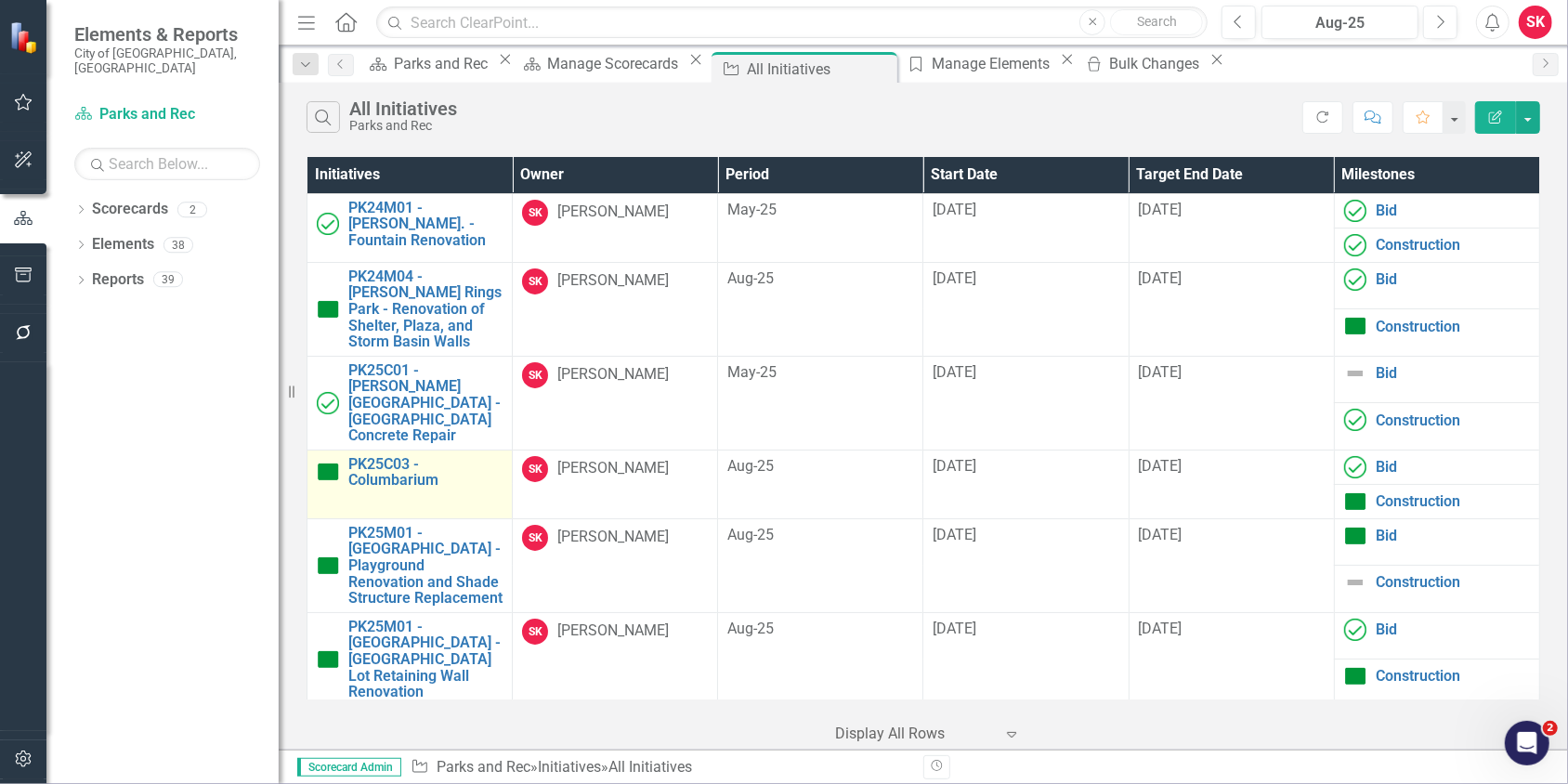
click at [425, 449] on td "PK25C03 - Columbarium Edit Edit Initiative Link Open Element" at bounding box center [410, 483] width 205 height 68
click at [371, 456] on link "PK25C03 - Columbarium" at bounding box center [425, 472] width 154 height 32
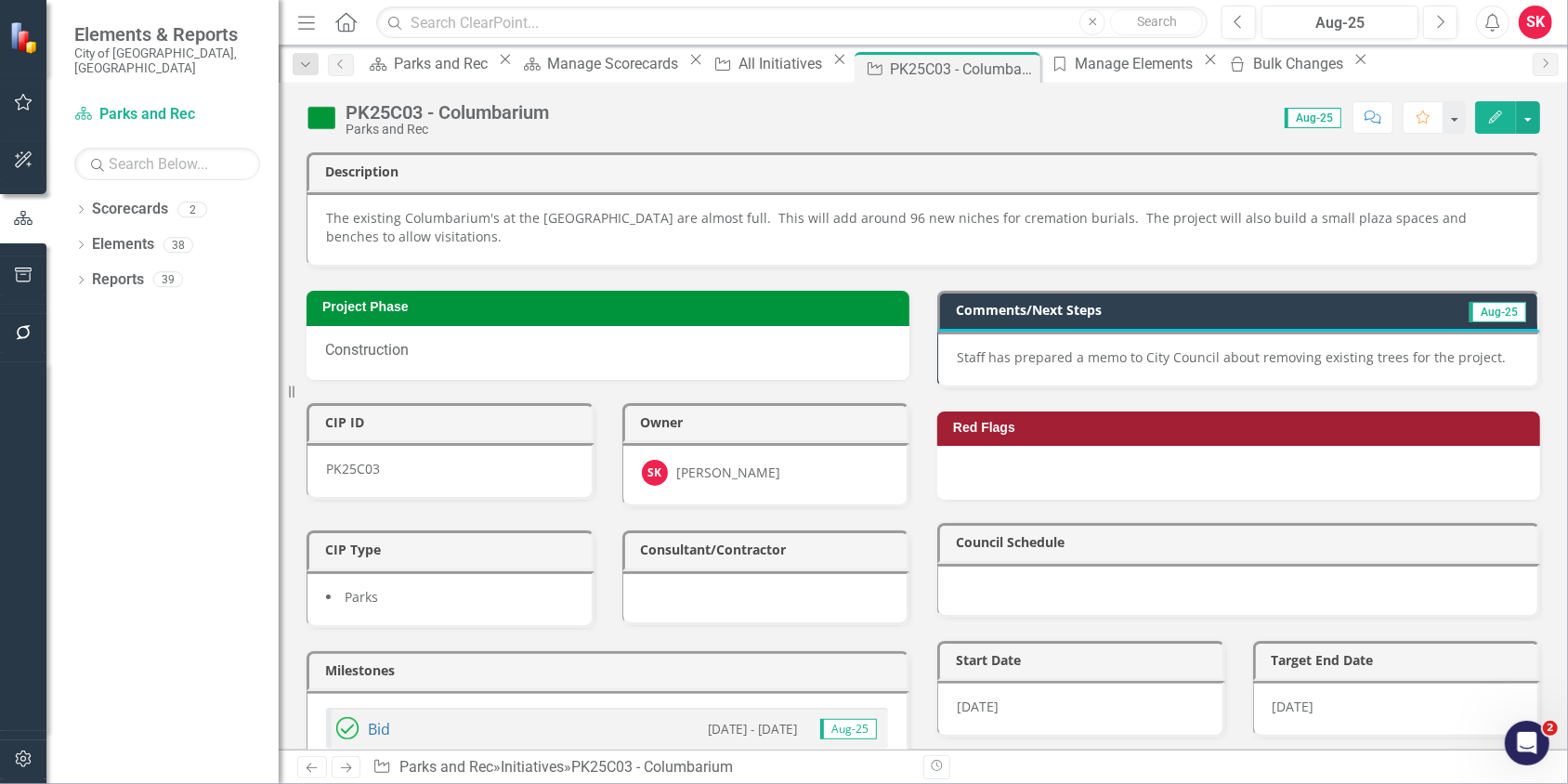
click at [1499, 121] on icon "Edit" at bounding box center [1496, 117] width 17 height 13
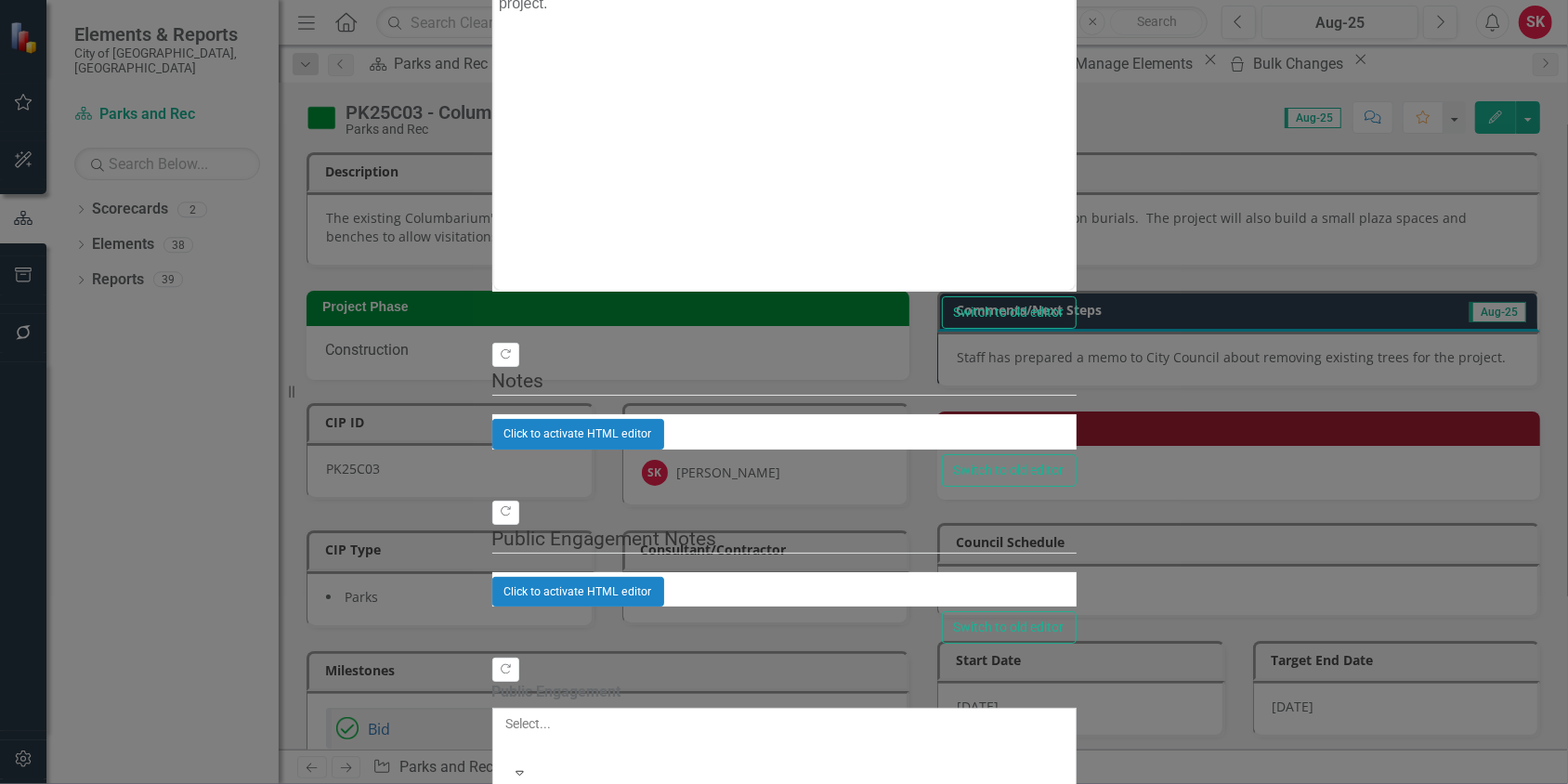
click at [1074, 16] on body "Staff has prepared a memo to City Council about removing existing trees for the…" at bounding box center [783, 105] width 580 height 278
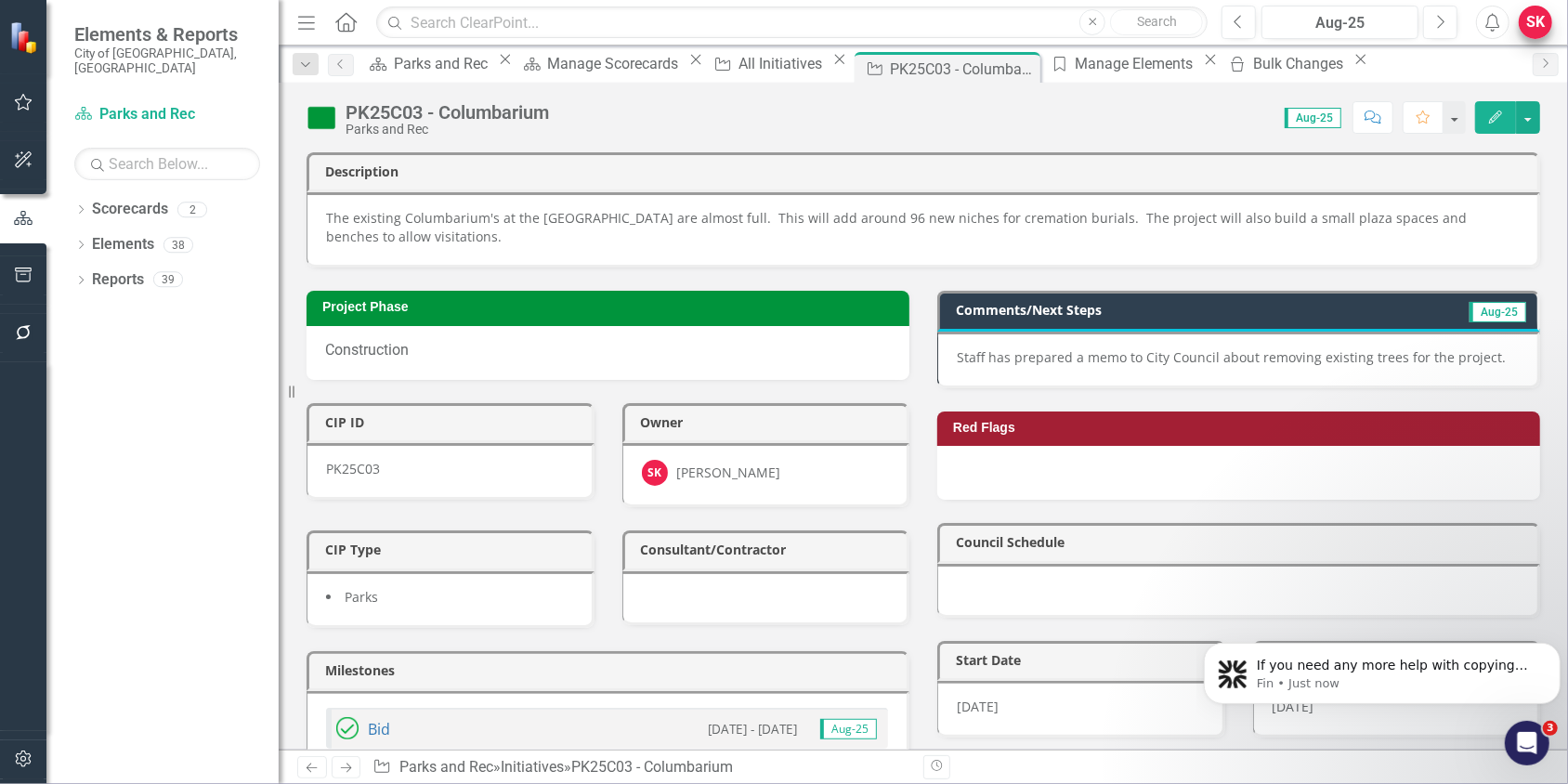
scroll to position [357, 0]
click at [132, 198] on link "Scorecards" at bounding box center [130, 209] width 76 height 21
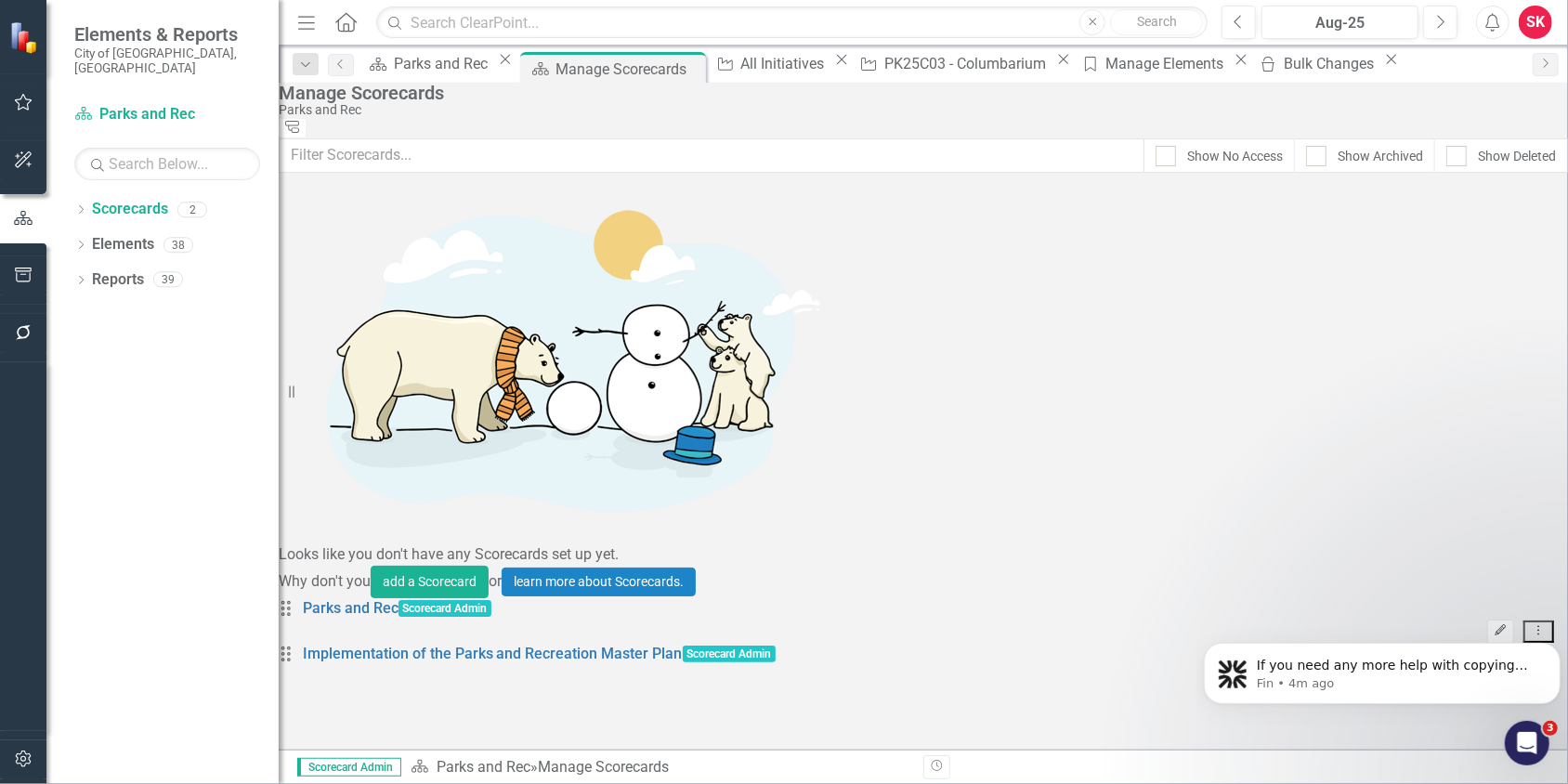
click at [1494, 625] on icon "Edit" at bounding box center [1501, 630] width 14 height 11
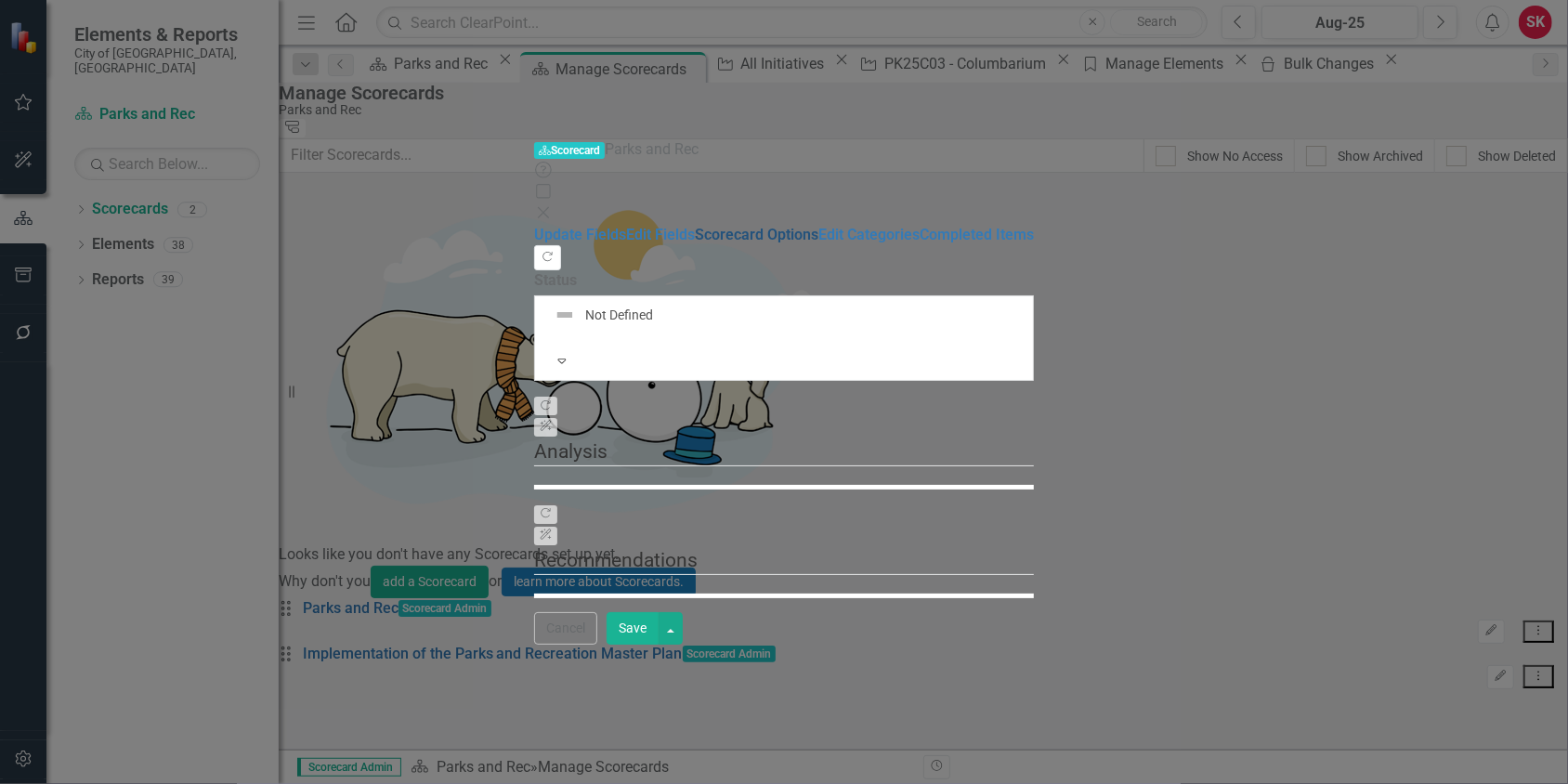
click at [695, 226] on link "Scorecard Options" at bounding box center [757, 234] width 123 height 18
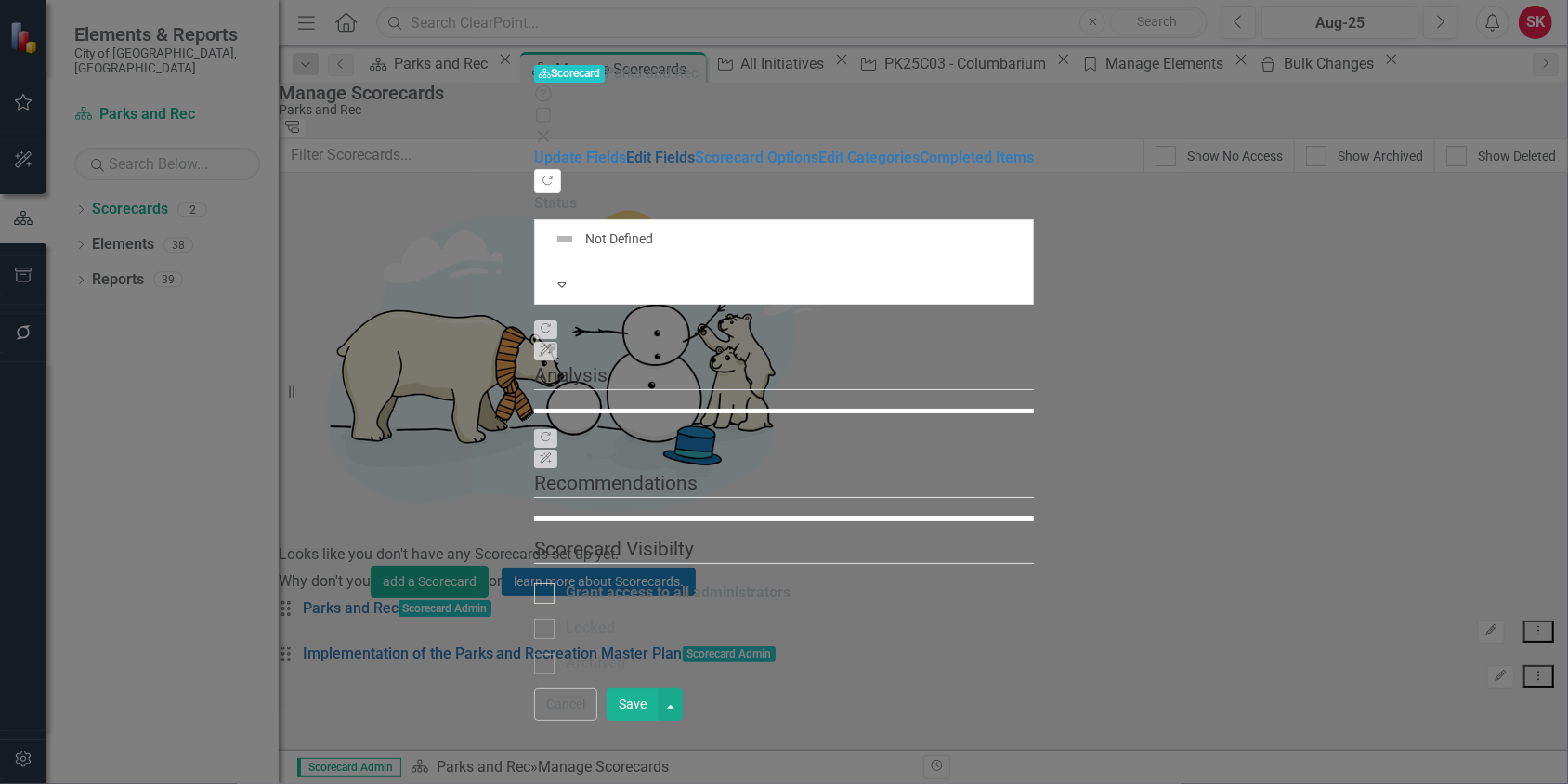
click at [626, 148] on link "Edit Fields" at bounding box center [660, 157] width 68 height 18
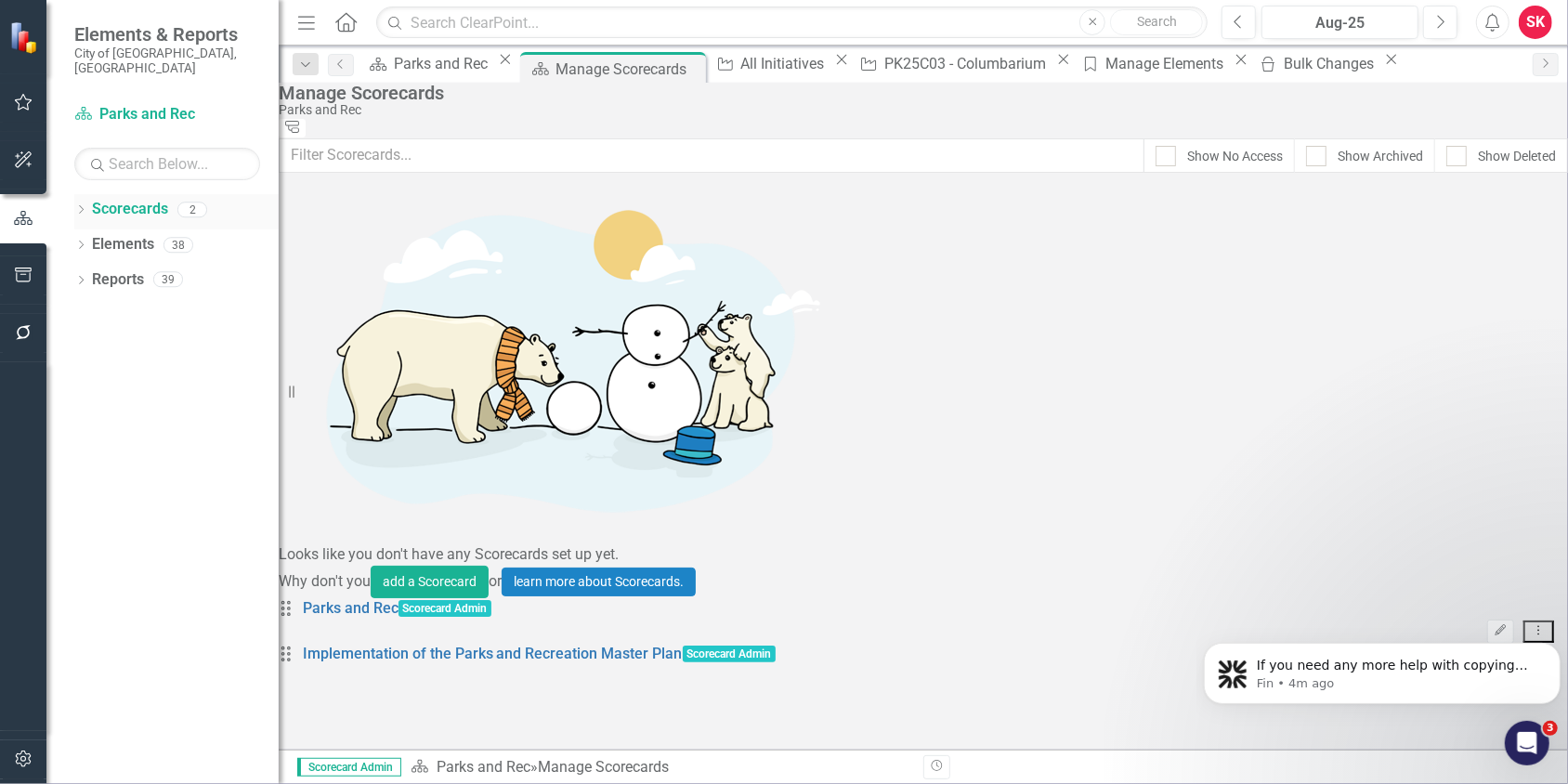
click at [80, 206] on icon "Dropdown" at bounding box center [81, 211] width 13 height 10
click at [69, 238] on icon "Dropdown" at bounding box center [63, 244] width 14 height 11
click at [184, 270] on link "Implementation of the Parks and Recreation Master Plan" at bounding box center [176, 275] width 204 height 21
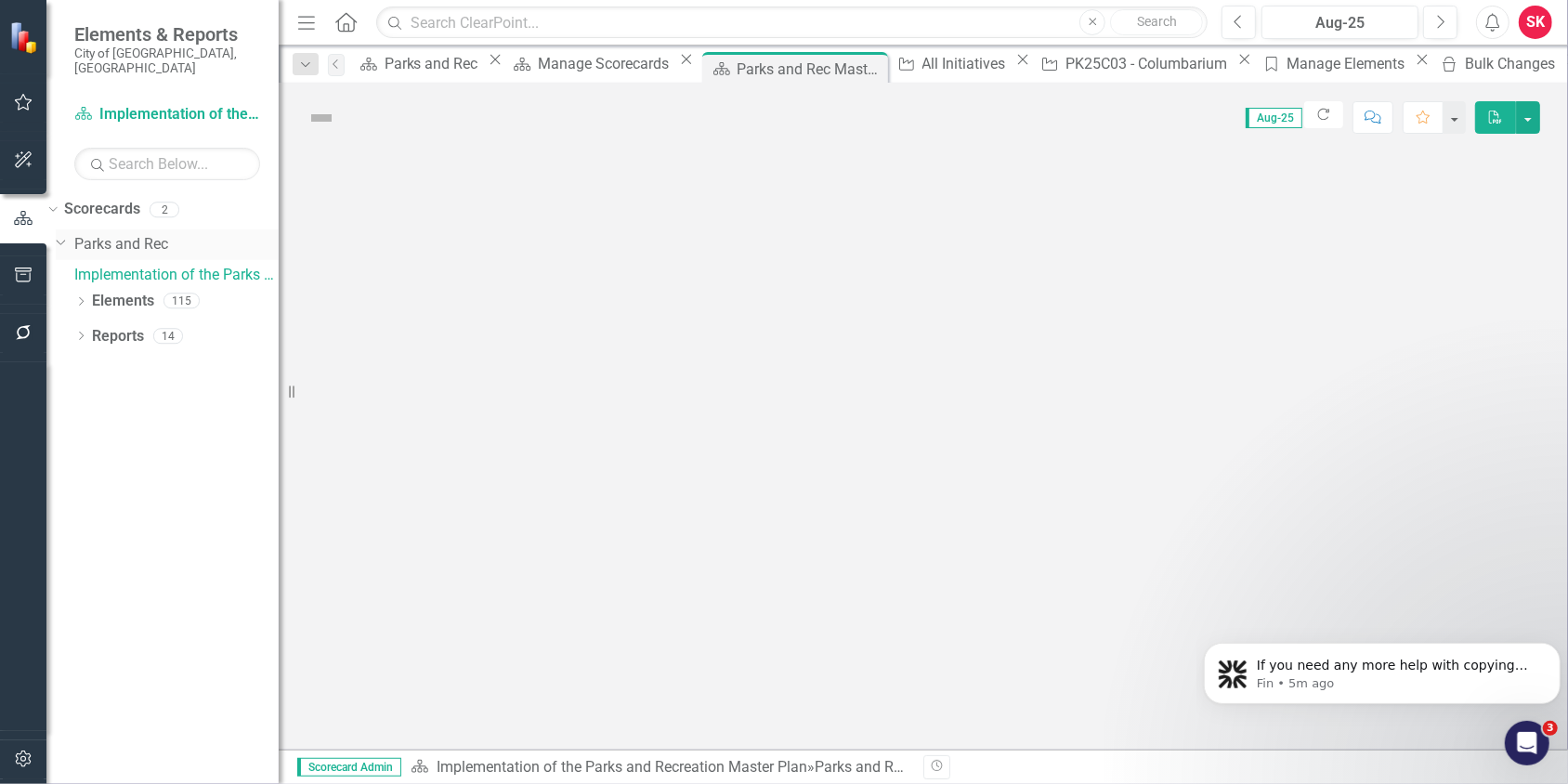
click at [140, 233] on link "Parks and Rec" at bounding box center [176, 244] width 204 height 21
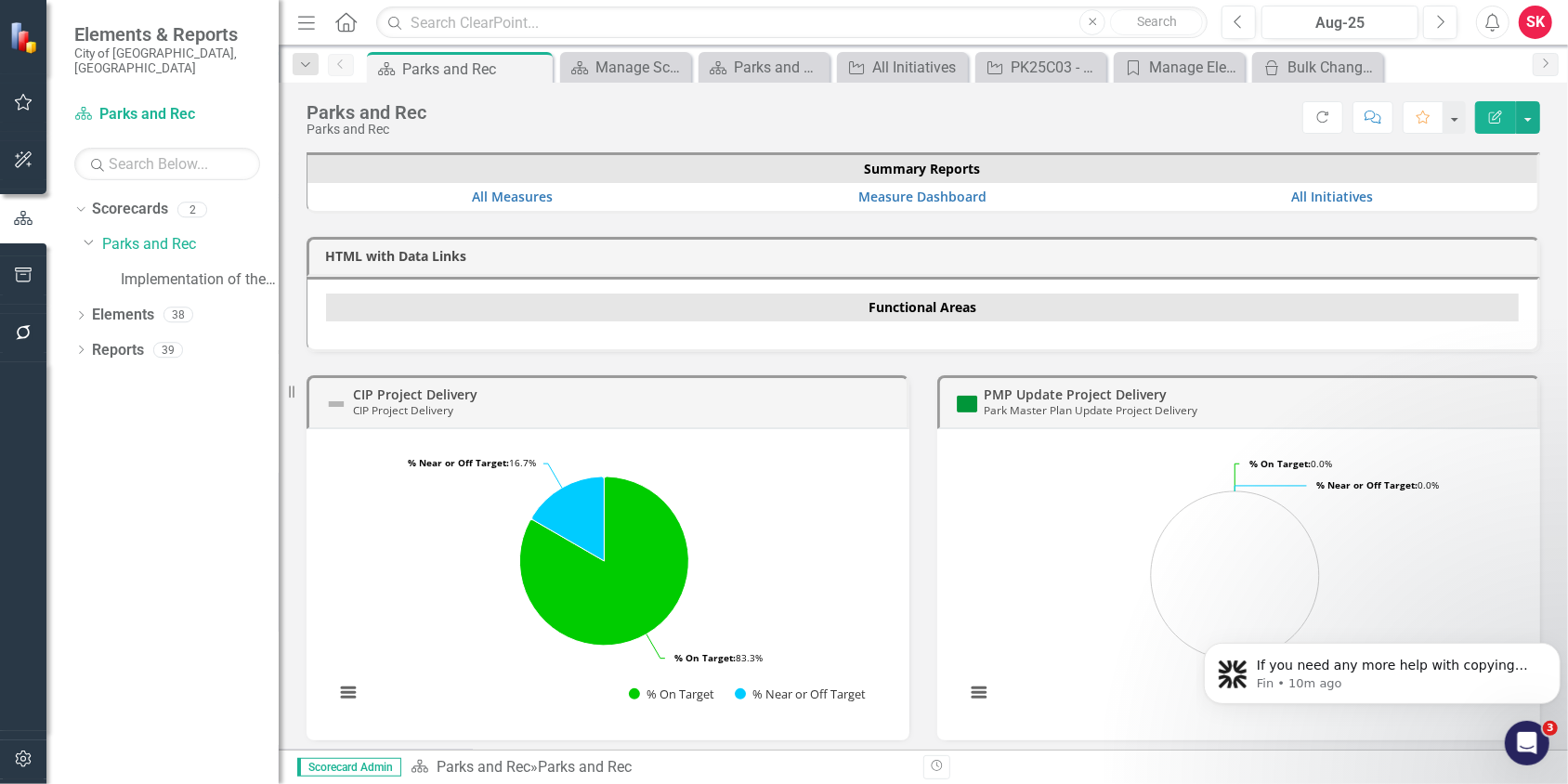
scroll to position [357, 0]
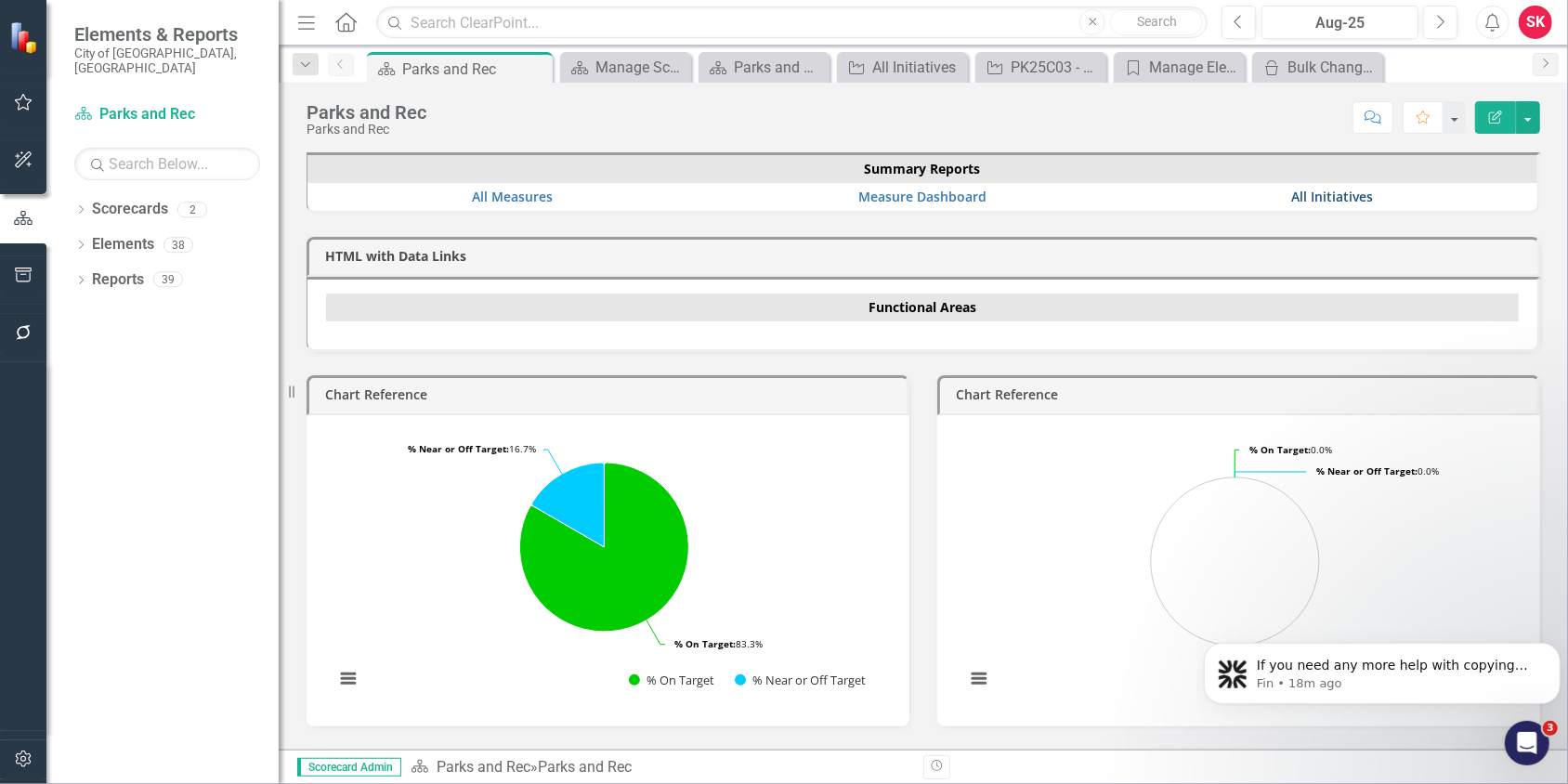
click at [1343, 194] on link "All Initiatives" at bounding box center [1332, 196] width 82 height 18
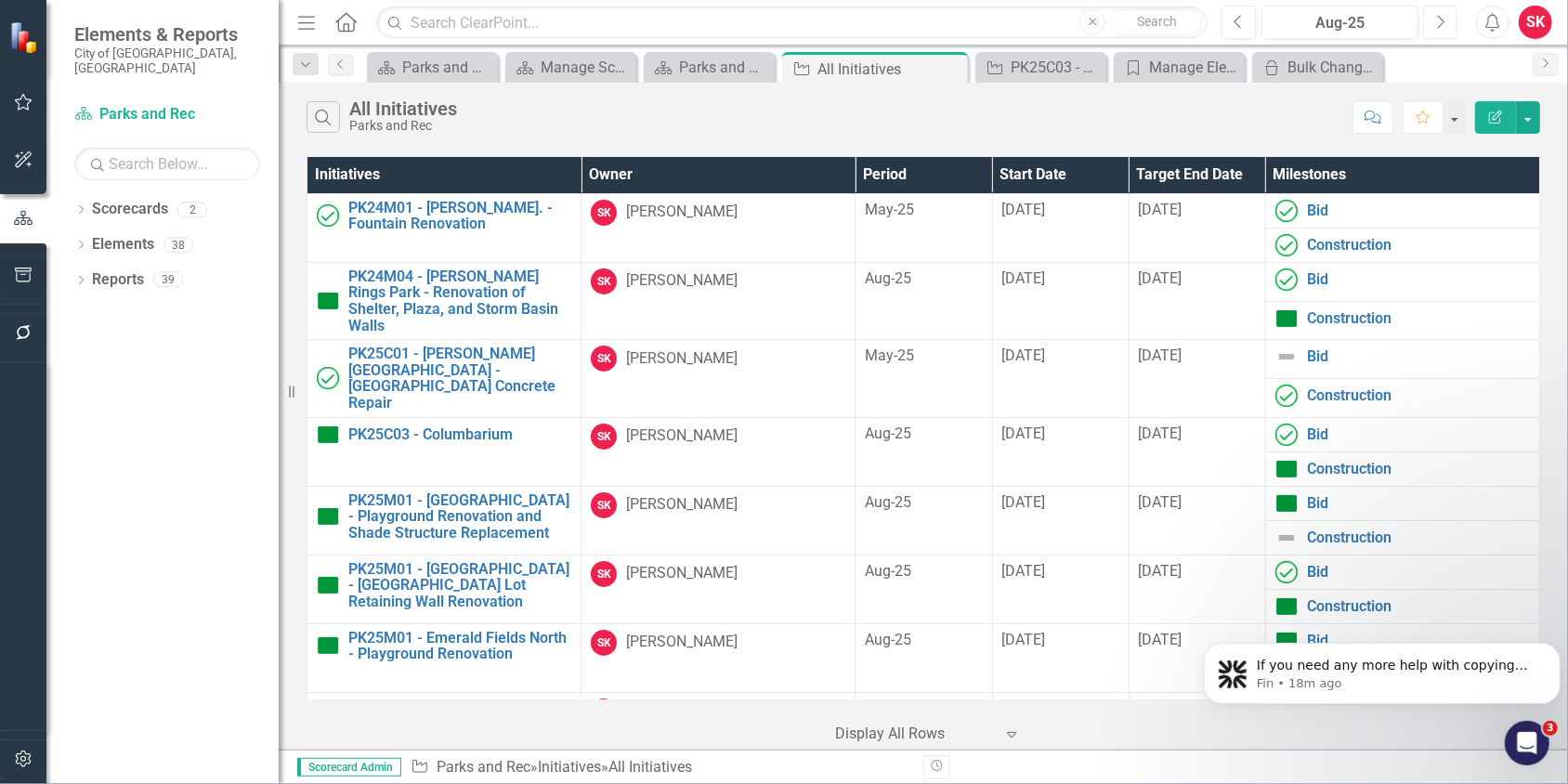
click at [1442, 20] on icon "Next" at bounding box center [1440, 23] width 10 height 17
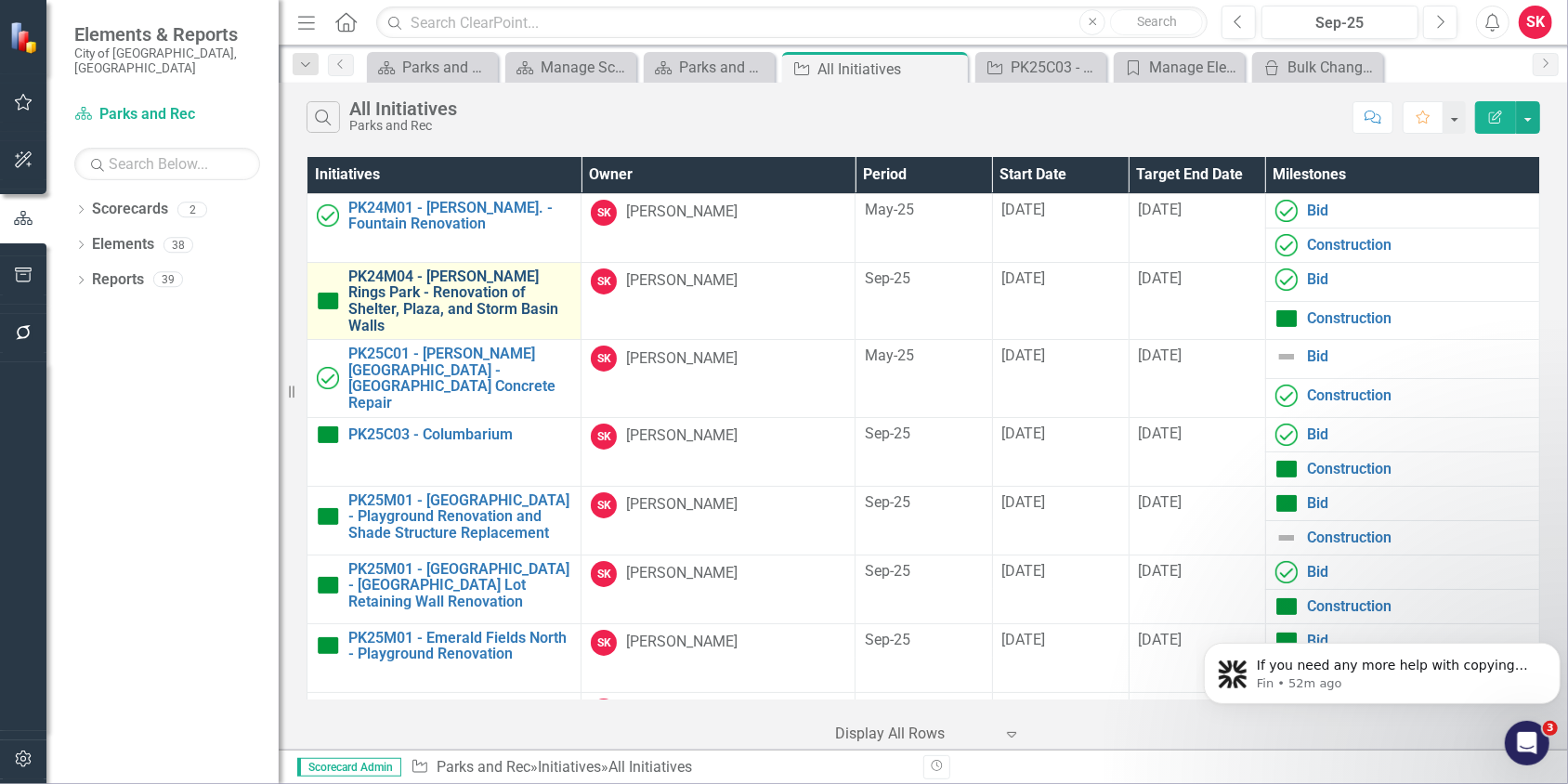
click at [479, 283] on link "PK24M04 - [PERSON_NAME] Rings Park - Renovation of Shelter, Plaza, and Storm Ba…" at bounding box center [460, 301] width 223 height 65
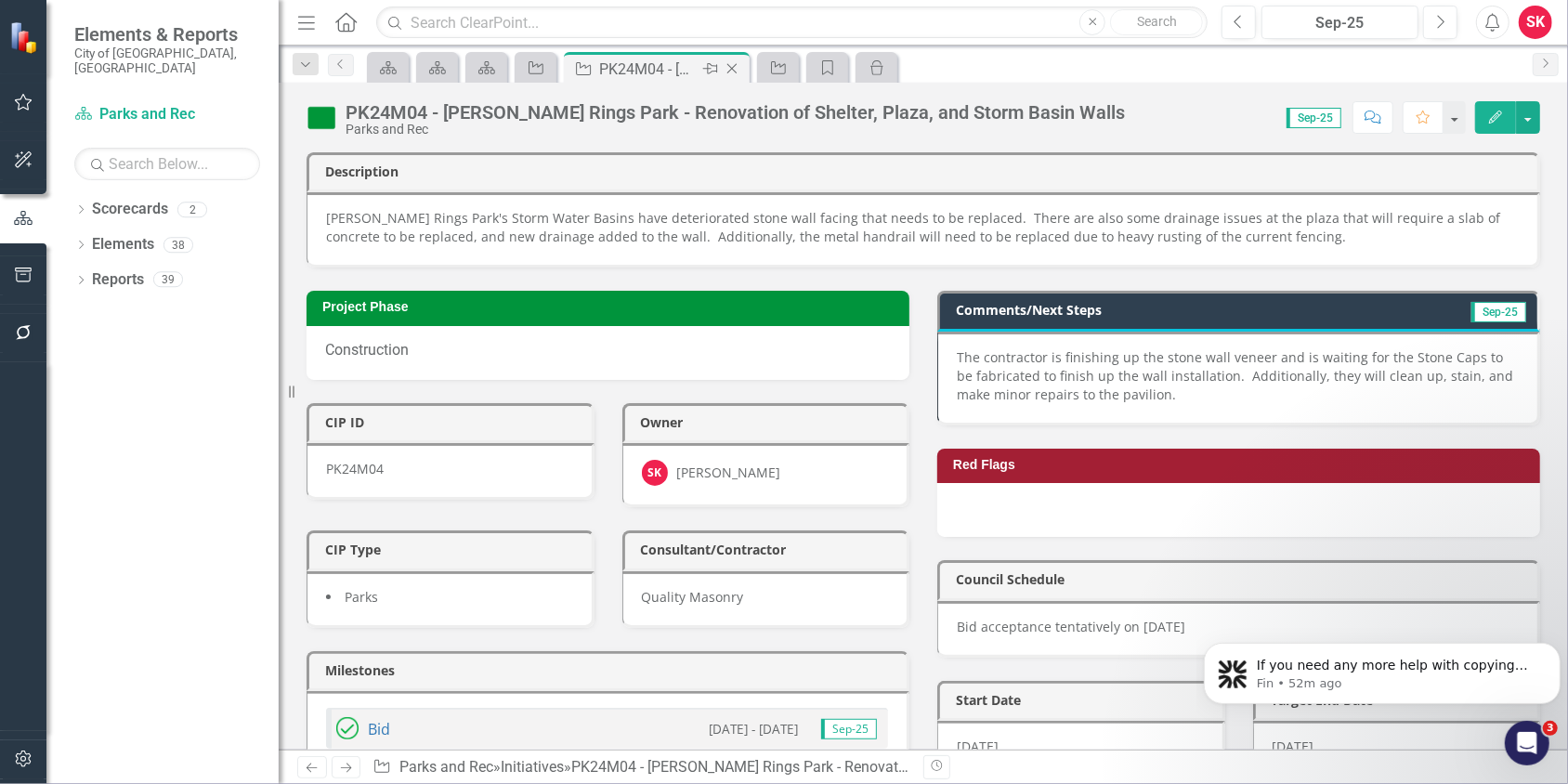
click at [729, 72] on icon "Close" at bounding box center [732, 69] width 19 height 15
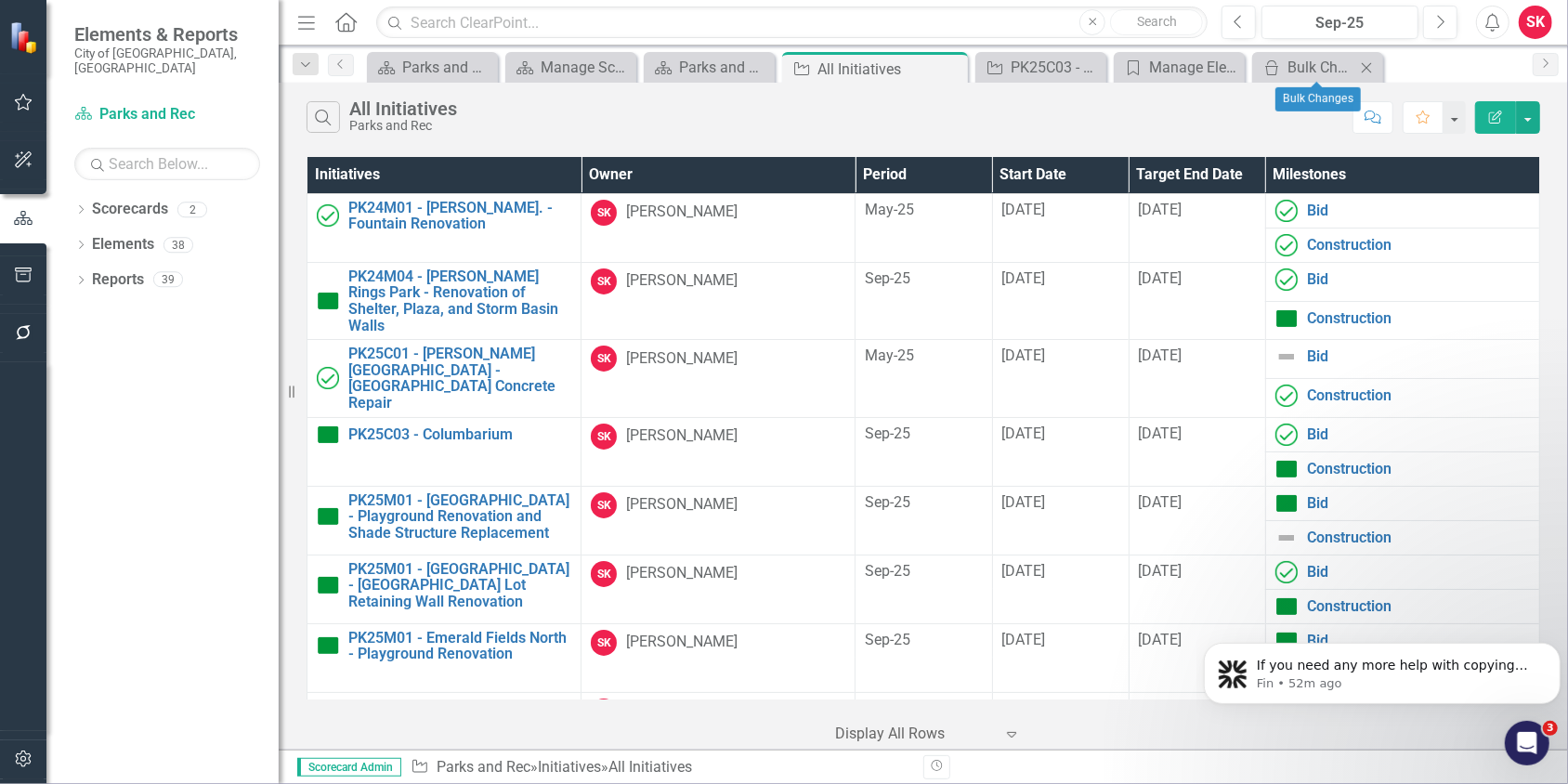
click at [1369, 69] on icon "Close" at bounding box center [1367, 68] width 19 height 15
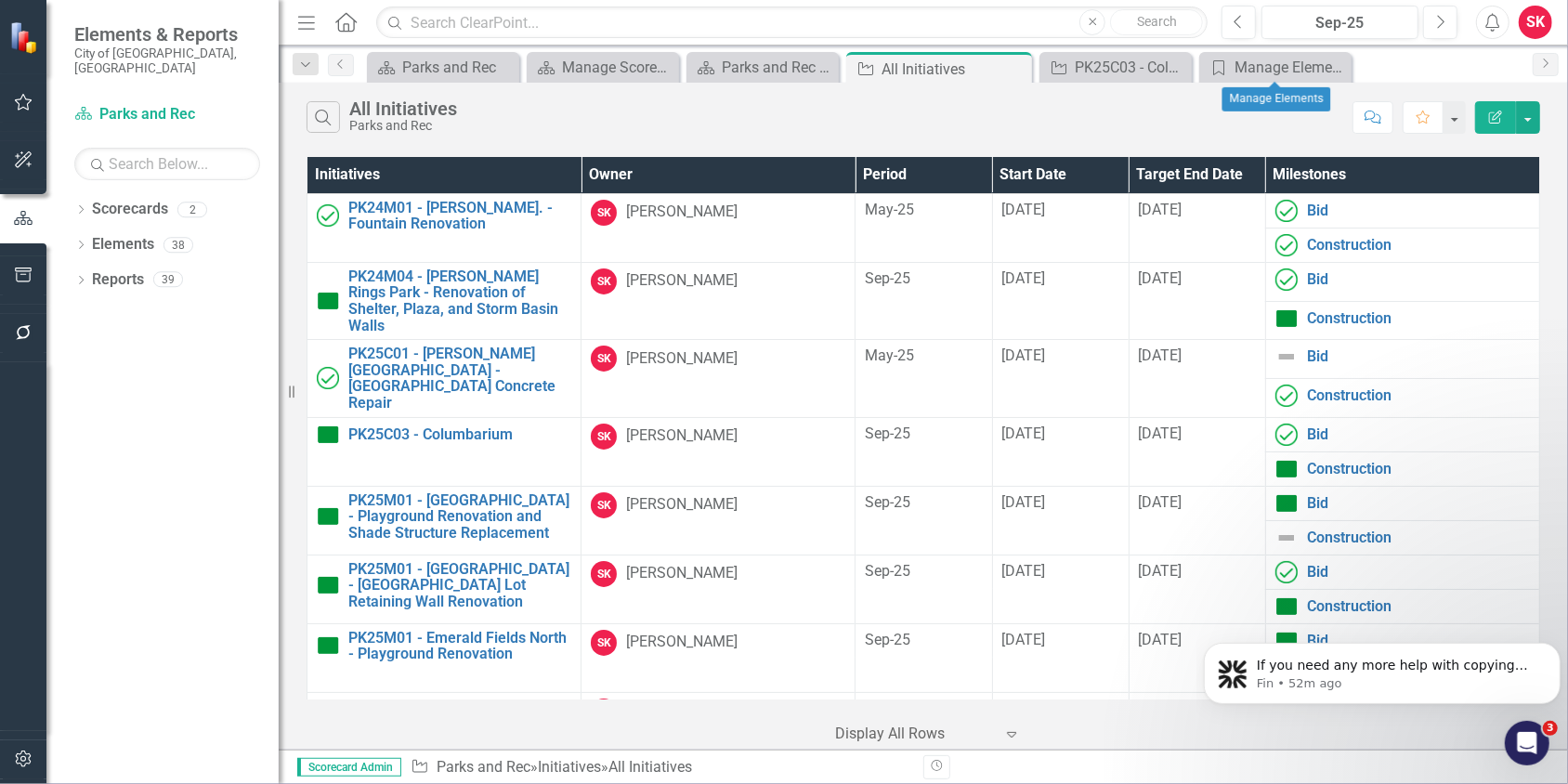
click at [0, 0] on icon "Close" at bounding box center [0, 0] width 0 height 0
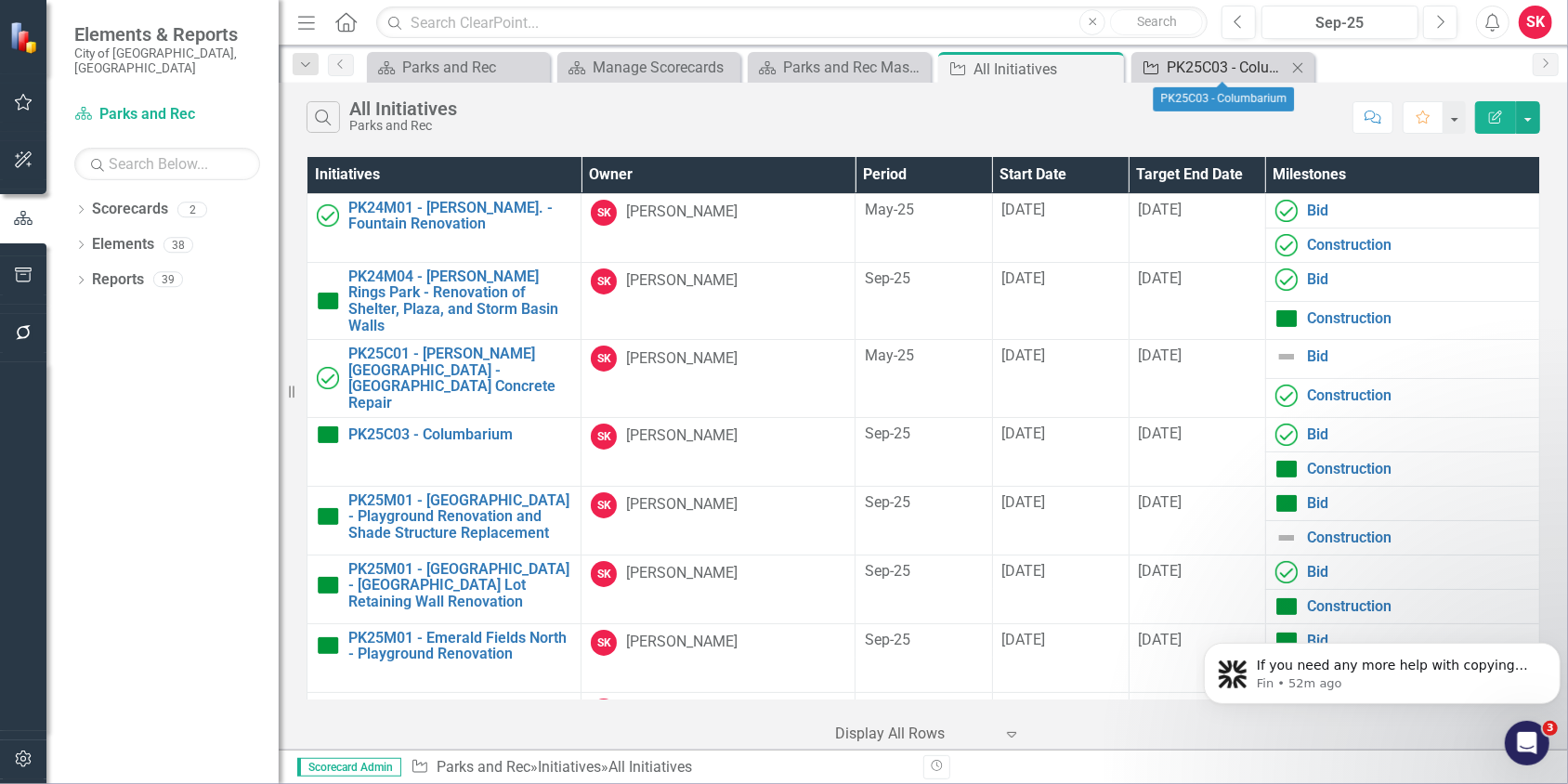
click at [1286, 68] on div "PK25C03 - Columbarium" at bounding box center [1227, 67] width 120 height 23
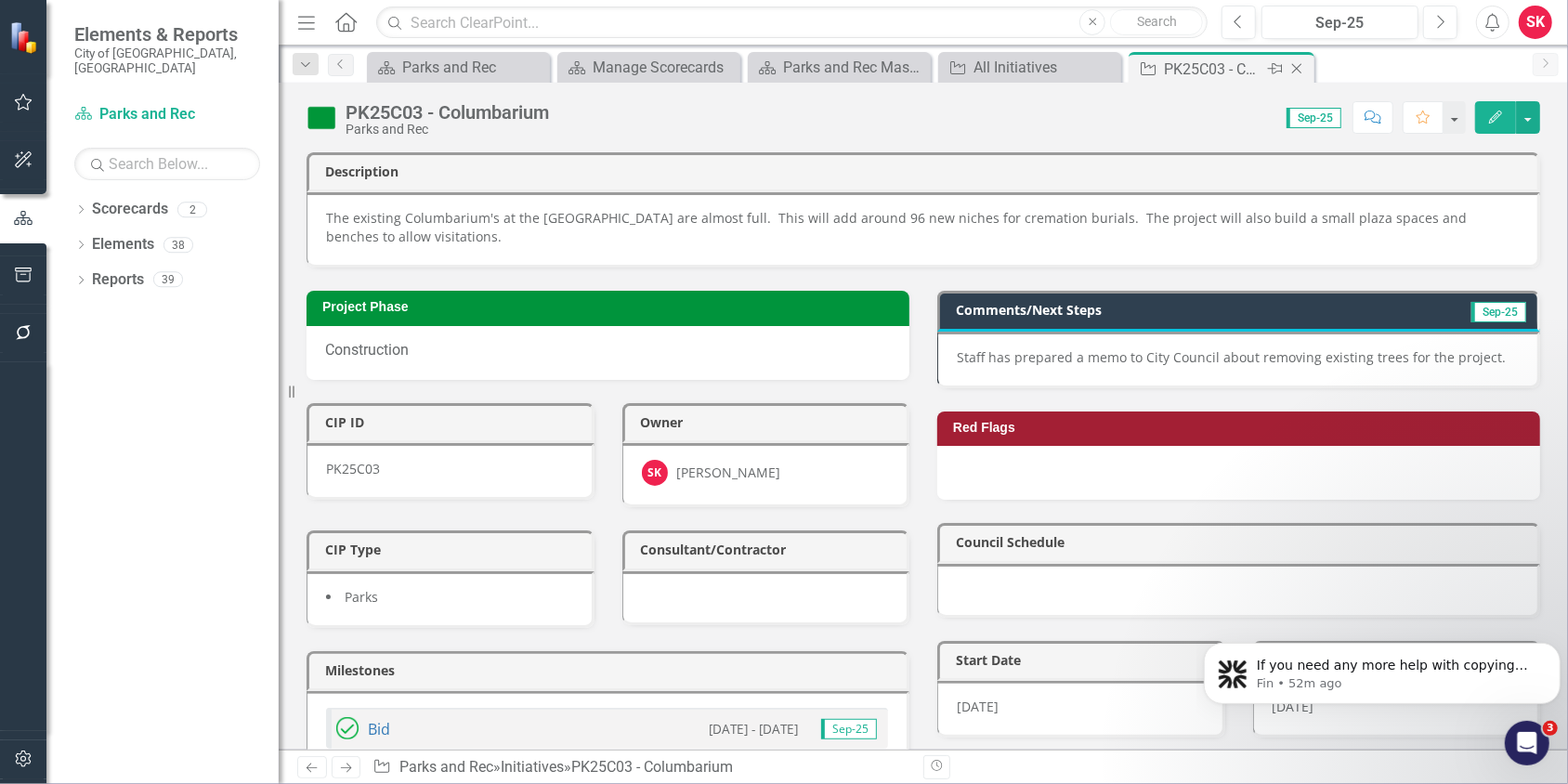
click at [1293, 67] on icon "Close" at bounding box center [1297, 69] width 19 height 15
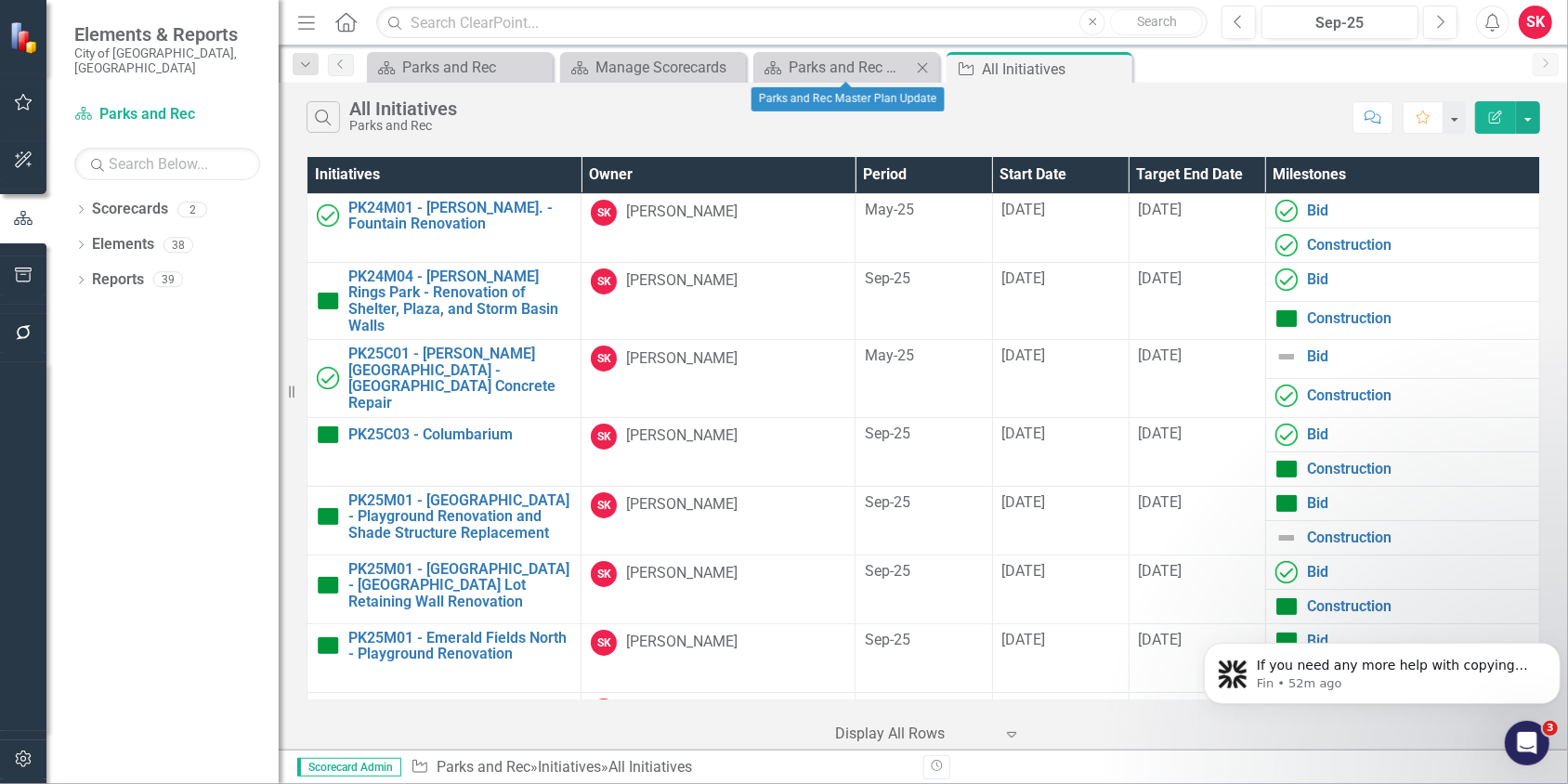
click at [925, 67] on icon "Close" at bounding box center [922, 68] width 19 height 15
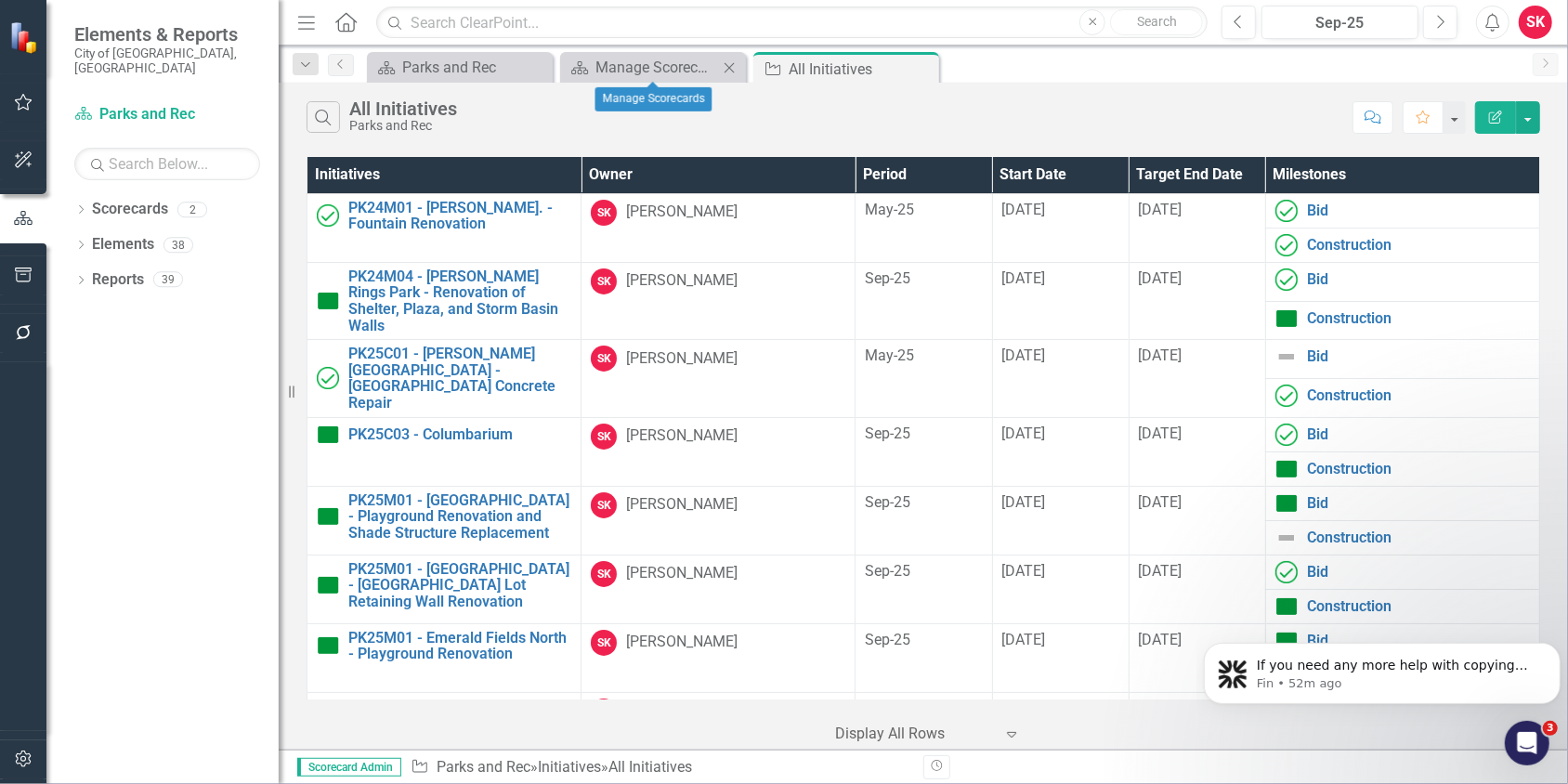
click at [727, 66] on icon "Close" at bounding box center [729, 68] width 19 height 15
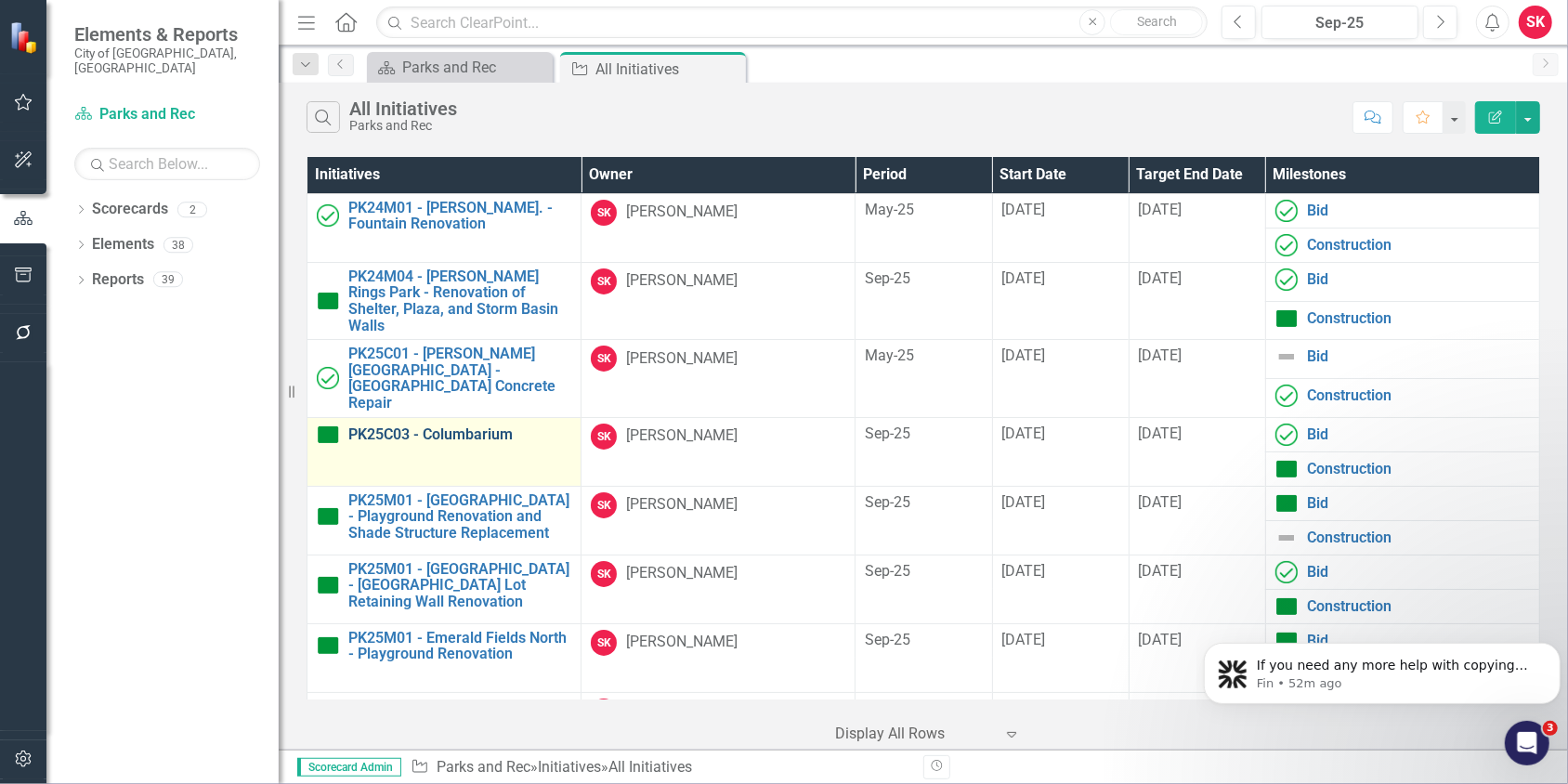
click at [380, 426] on link "PK25C03 - Columbarium" at bounding box center [460, 435] width 223 height 17
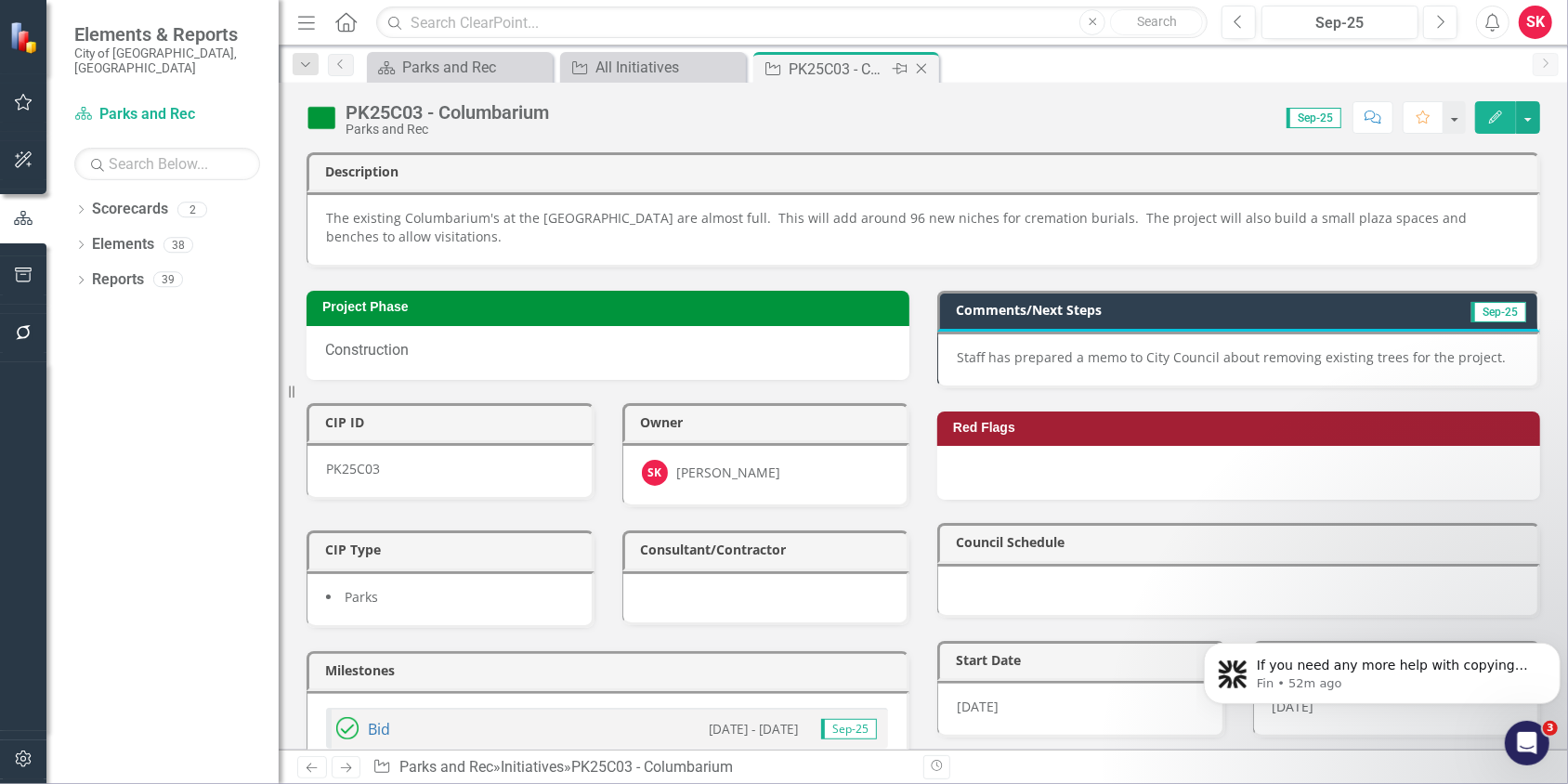
click at [925, 67] on icon "Close" at bounding box center [922, 69] width 19 height 15
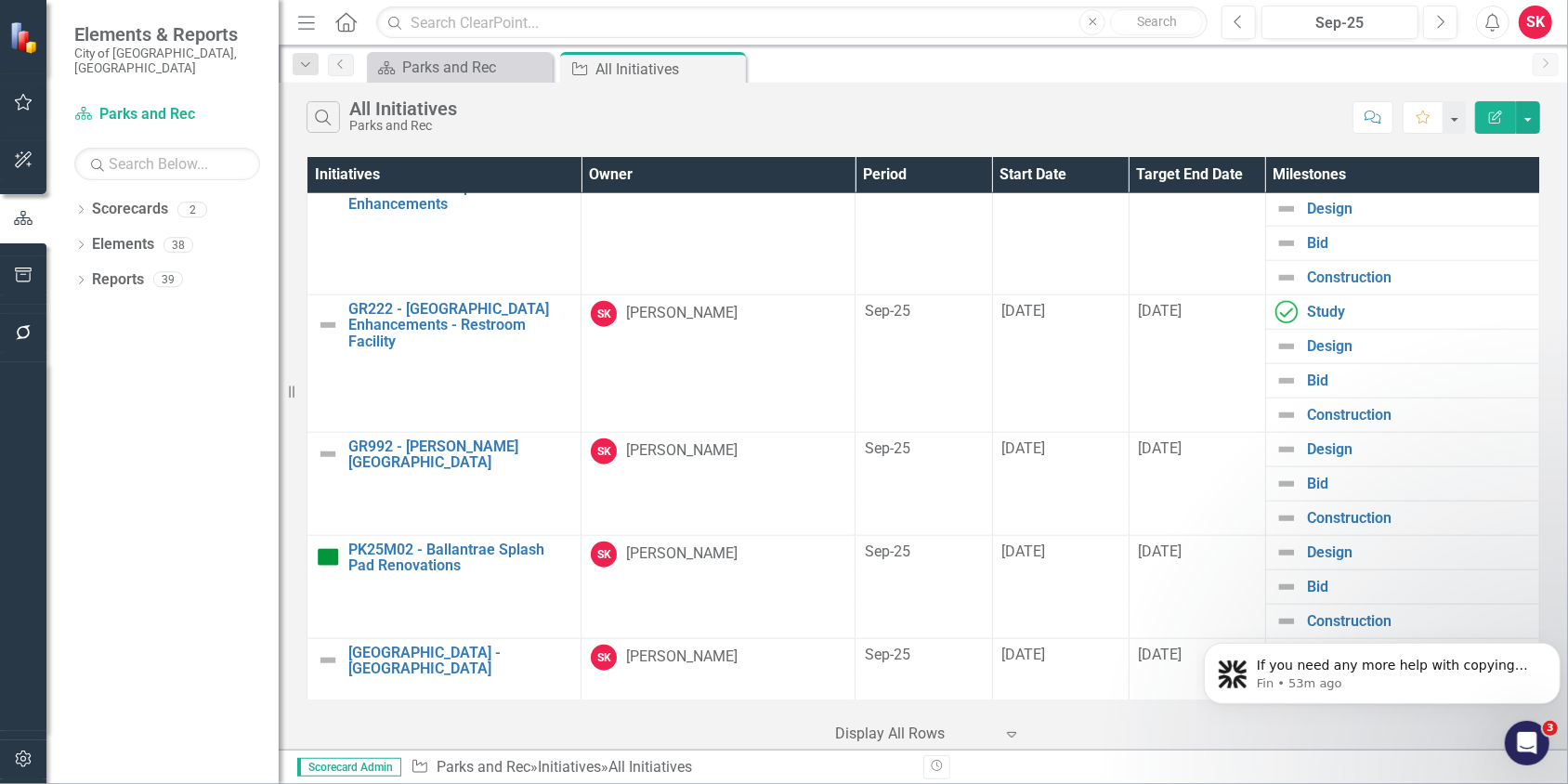
scroll to position [1485, 0]
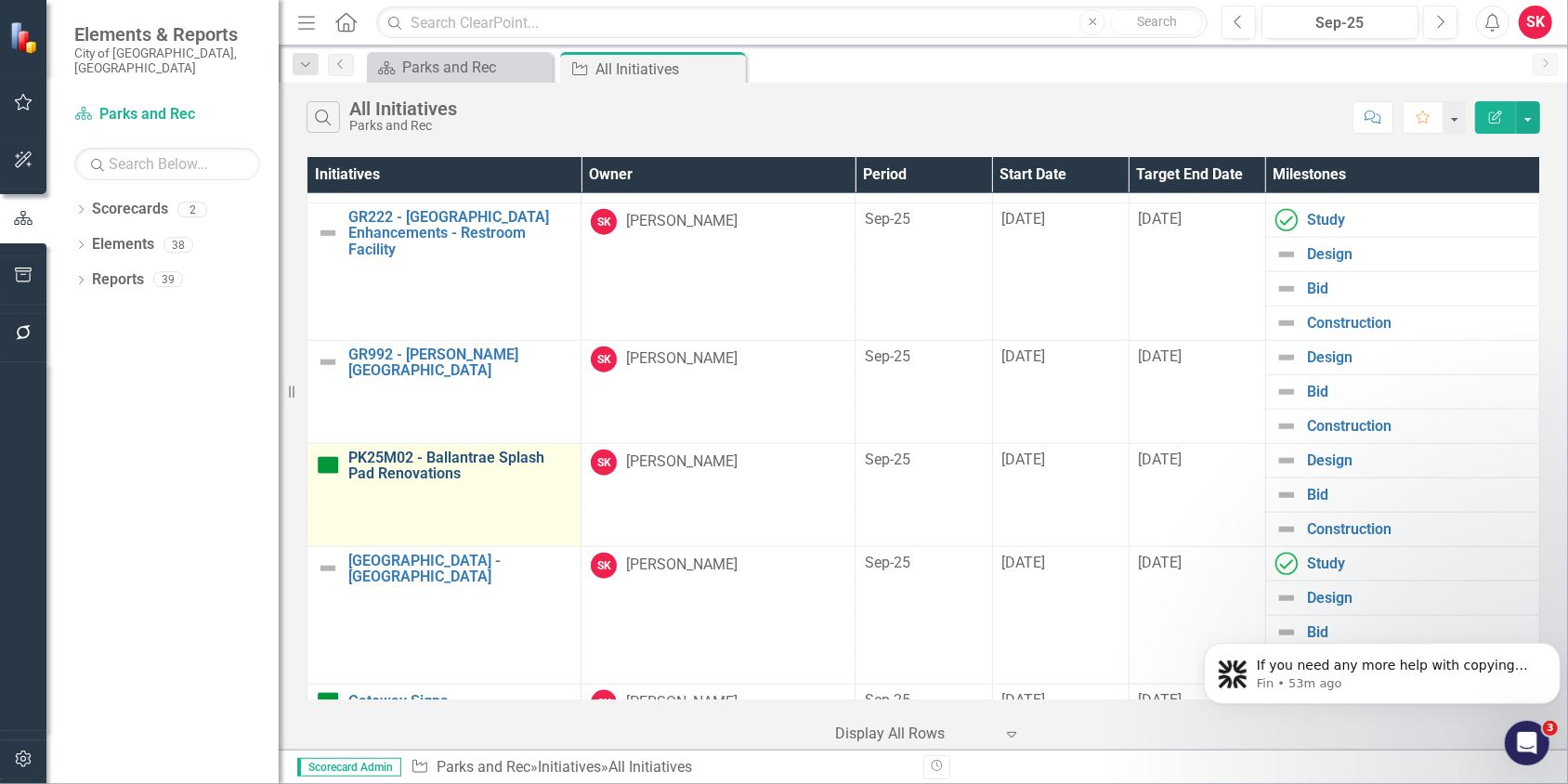
click at [440, 449] on link "PK25M02 - Ballantrae Splash Pad Renovations" at bounding box center [460, 465] width 223 height 32
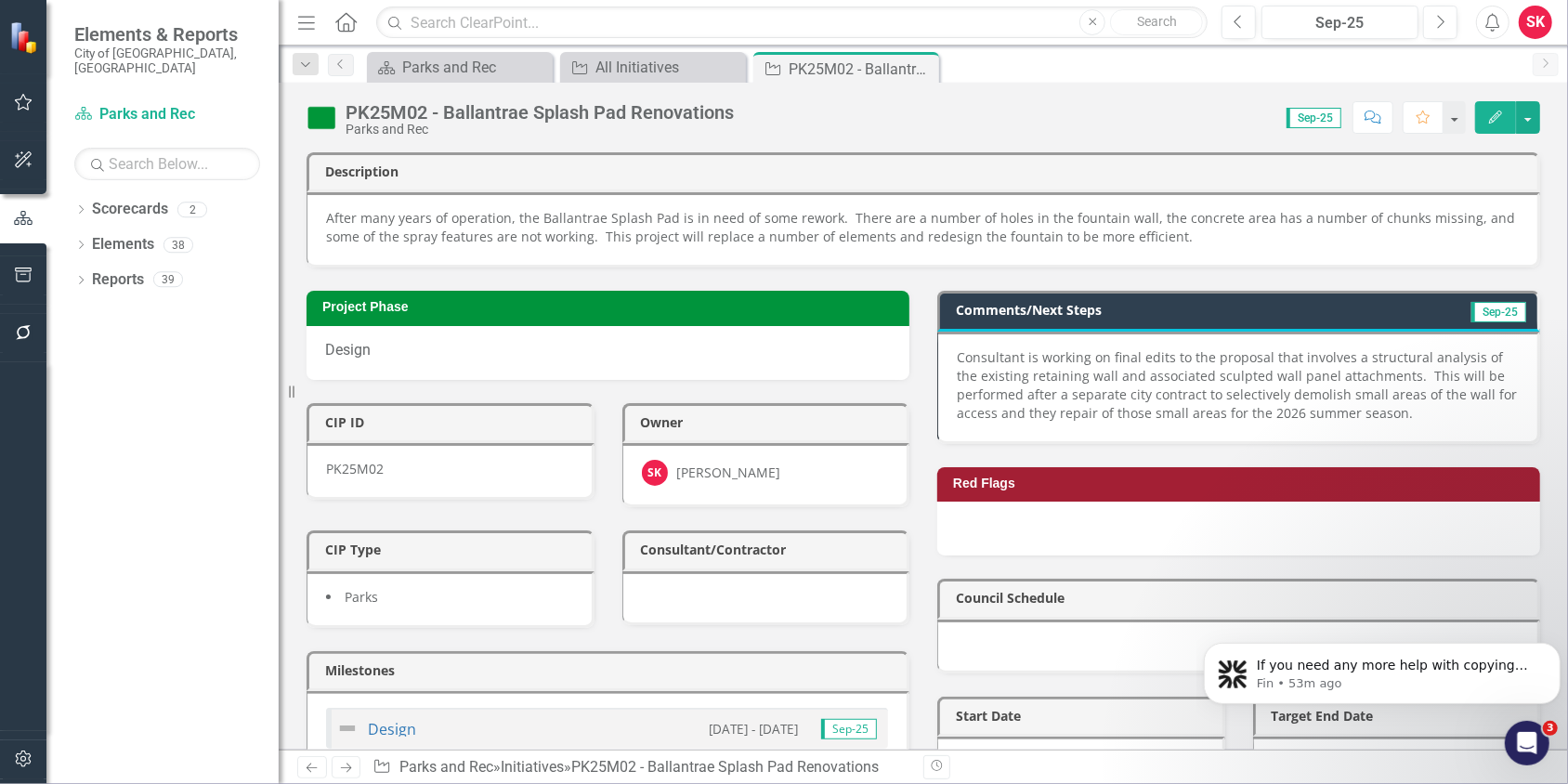
click at [1080, 389] on p "Consultant is working on final edits to the proposal that involves a structural…" at bounding box center [1237, 385] width 562 height 74
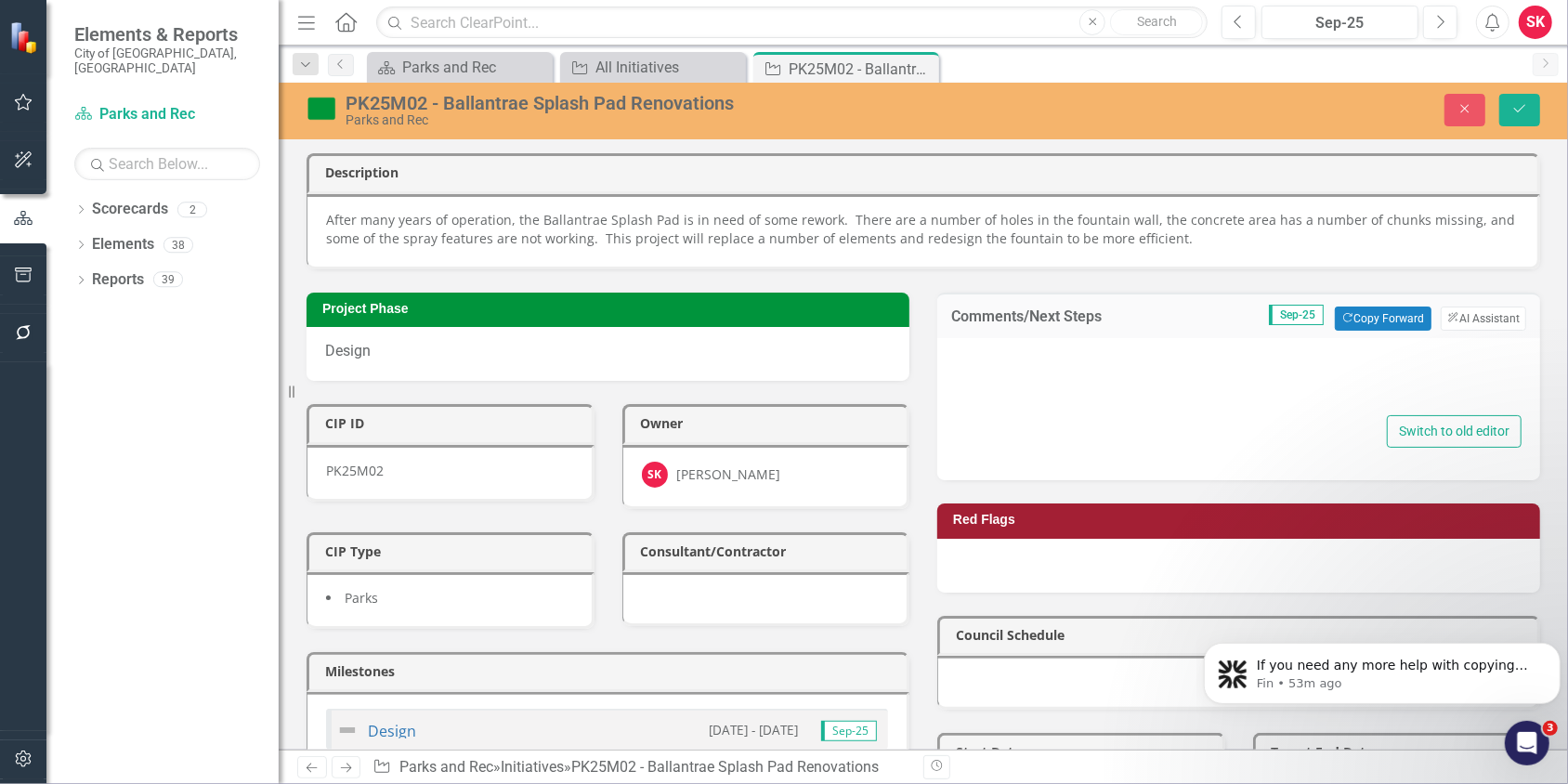
type textarea "<p>Consultant is working on final edits to the proposal that involves a structu…"
